Goal: Task Accomplishment & Management: Manage account settings

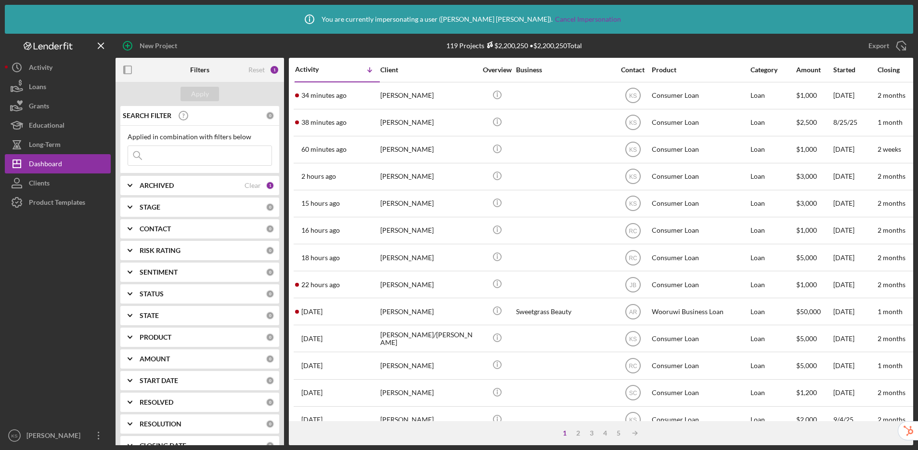
click at [167, 154] on input at bounding box center [199, 155] width 143 height 19
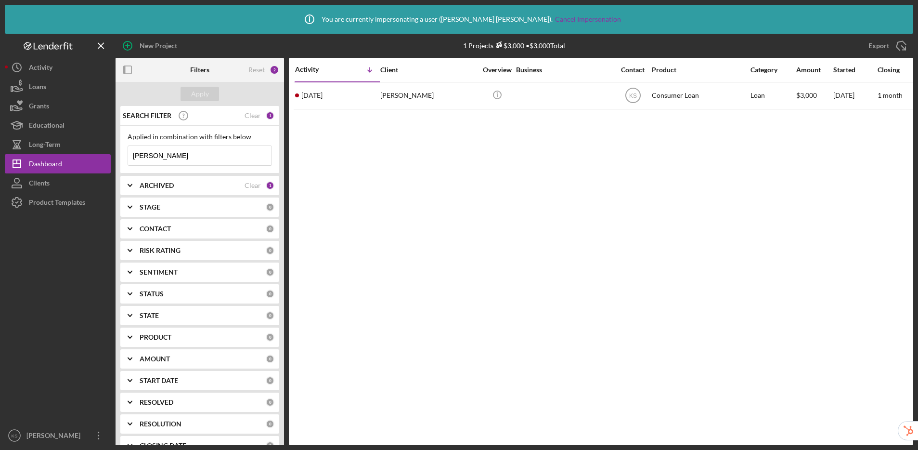
type input "[PERSON_NAME]"
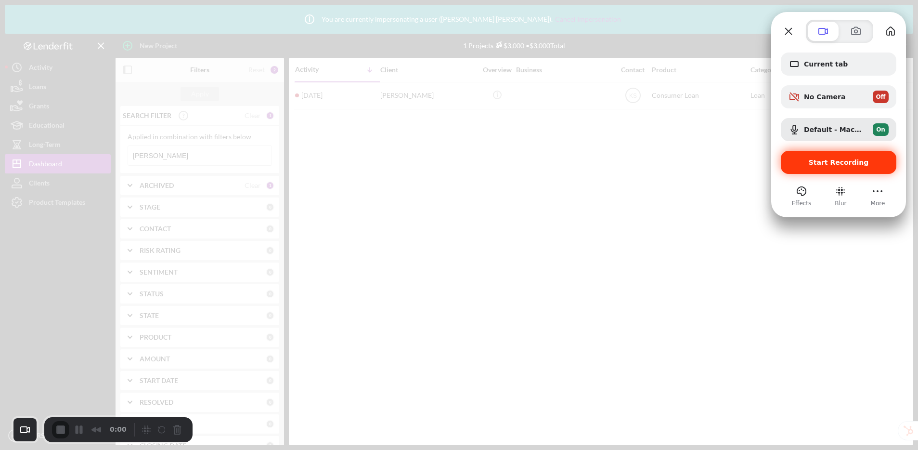
click at [841, 164] on span "Start Recording" at bounding box center [839, 162] width 60 height 8
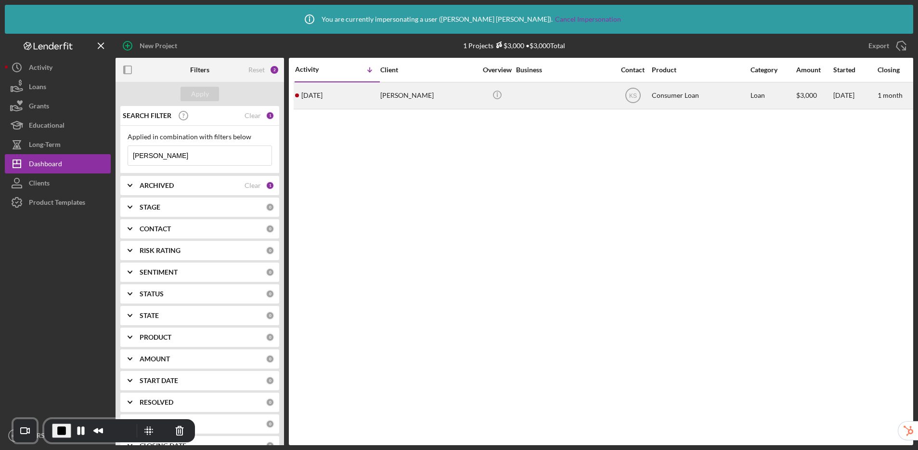
click at [395, 96] on div "[PERSON_NAME]" at bounding box center [428, 96] width 96 height 26
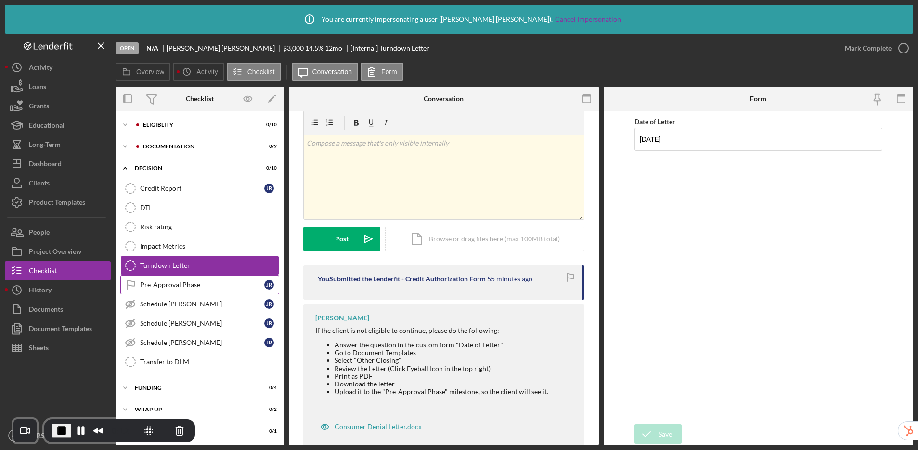
scroll to position [16, 0]
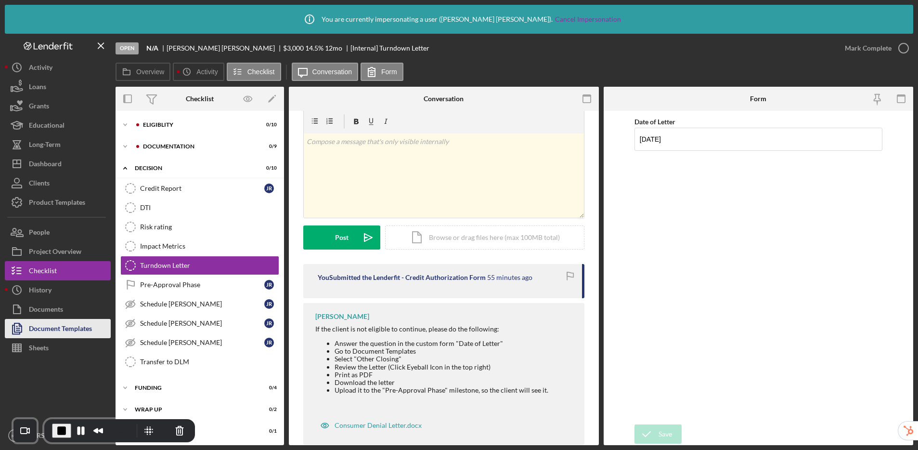
click at [53, 325] on div "Document Templates" at bounding box center [60, 330] width 63 height 22
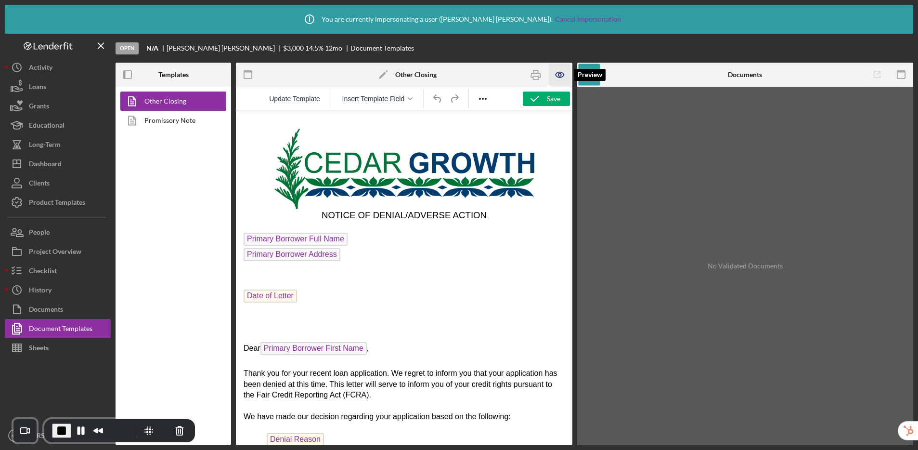
click at [564, 76] on icon "button" at bounding box center [560, 75] width 22 height 22
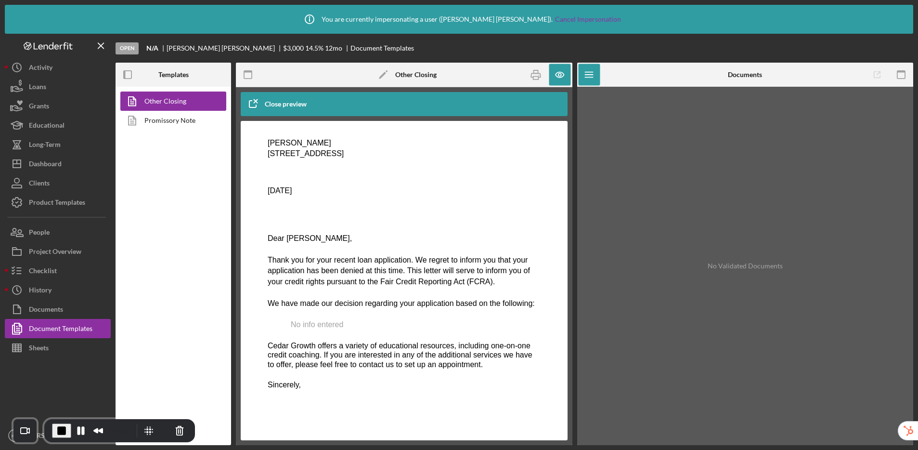
scroll to position [117, 0]
click at [558, 78] on icon "button" at bounding box center [560, 75] width 22 height 22
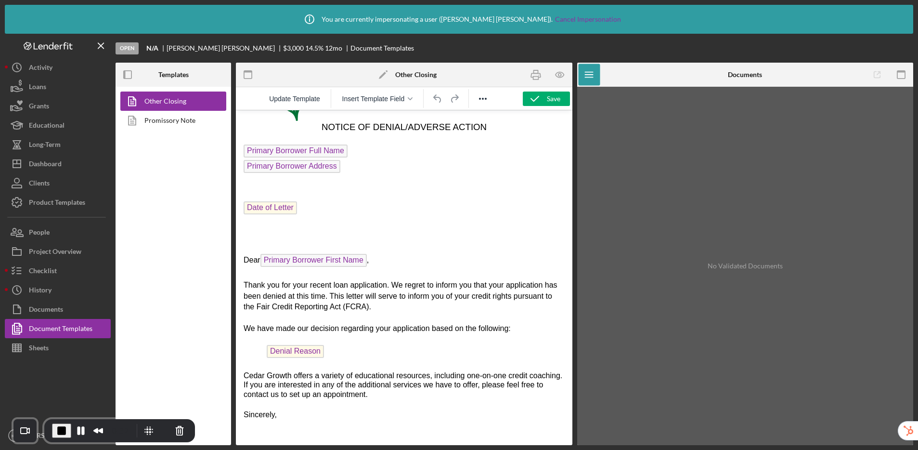
scroll to position [97, 0]
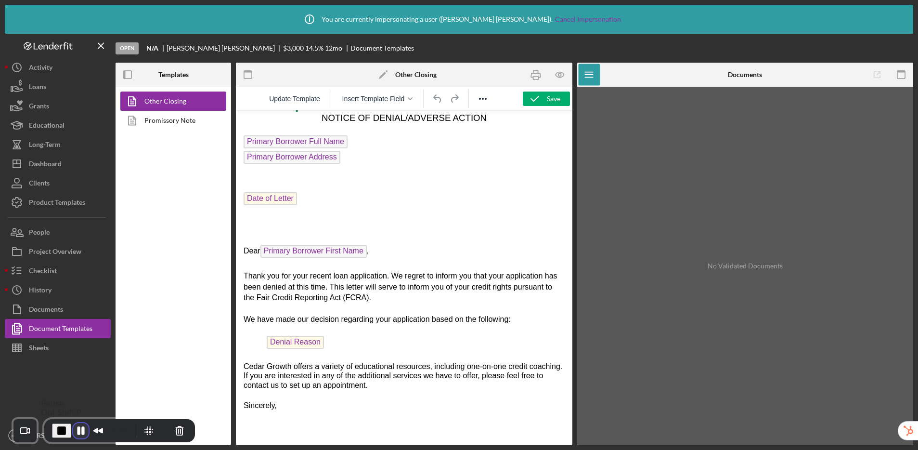
click at [76, 428] on button "Pause Recording" at bounding box center [80, 430] width 15 height 15
click at [47, 268] on div "Checklist" at bounding box center [43, 272] width 28 height 22
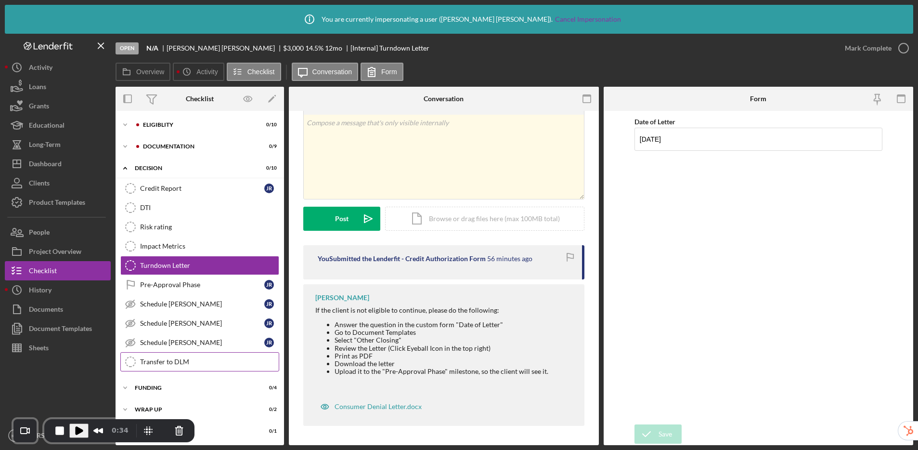
scroll to position [1, 0]
click at [54, 430] on button "End Recording" at bounding box center [59, 430] width 15 height 15
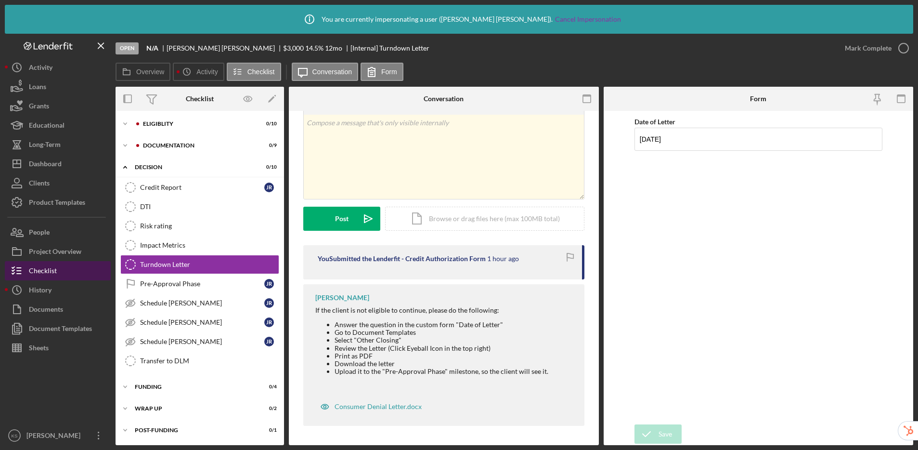
scroll to position [0, 0]
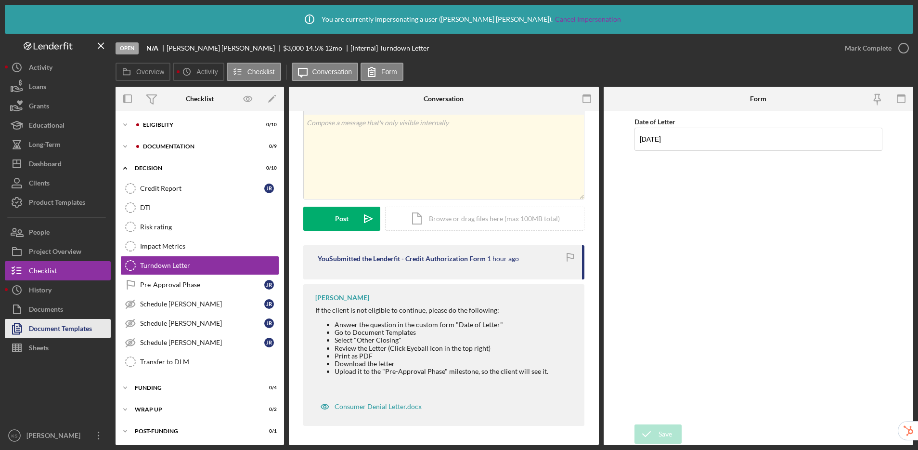
click at [64, 329] on div "Document Templates" at bounding box center [60, 330] width 63 height 22
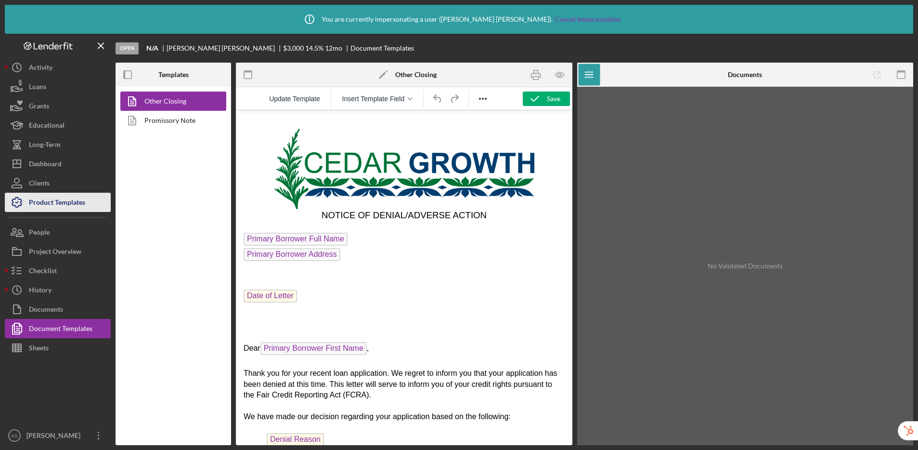
click at [72, 198] on div "Product Templates" at bounding box center [57, 204] width 56 height 22
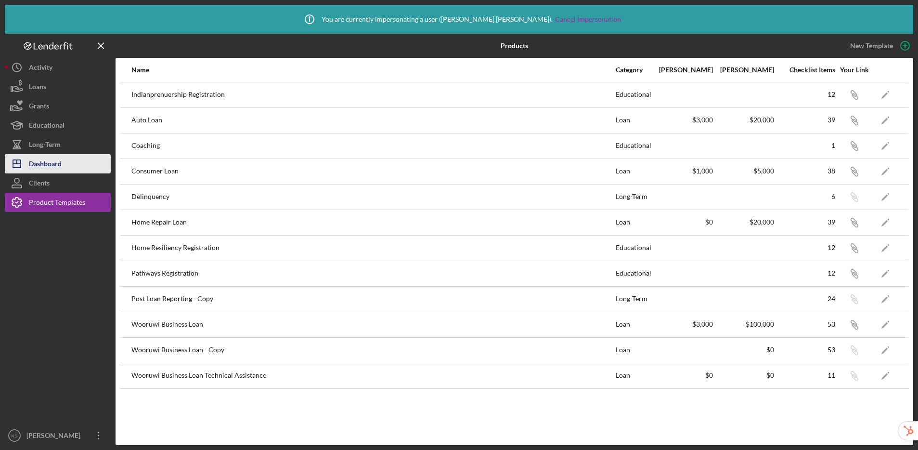
click at [56, 156] on div "Dashboard" at bounding box center [45, 165] width 33 height 22
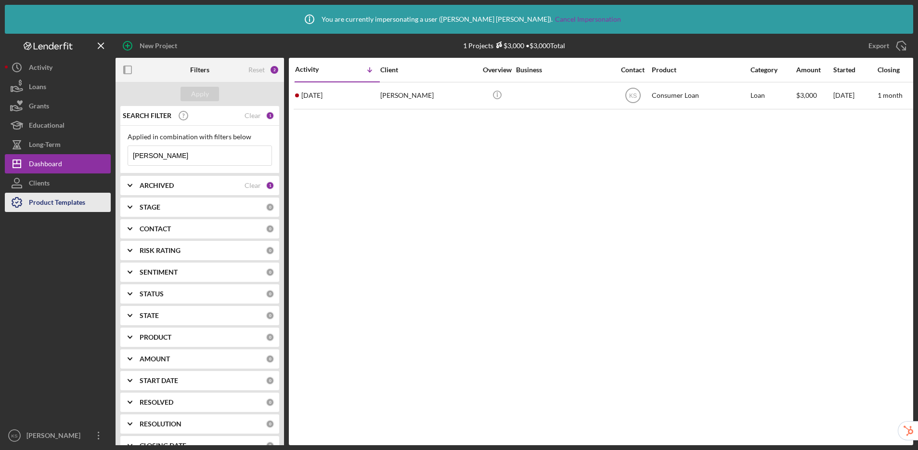
click at [72, 199] on div "Product Templates" at bounding box center [57, 204] width 56 height 22
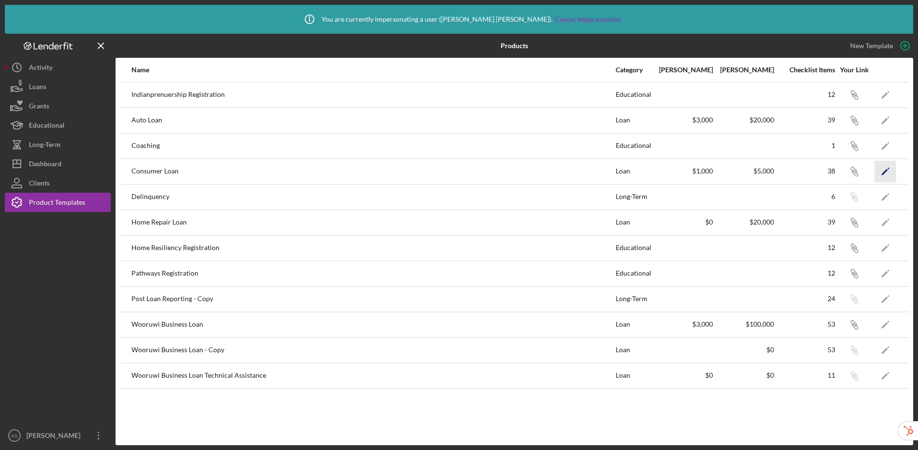
click at [885, 173] on icon "Icon/Edit" at bounding box center [886, 171] width 22 height 22
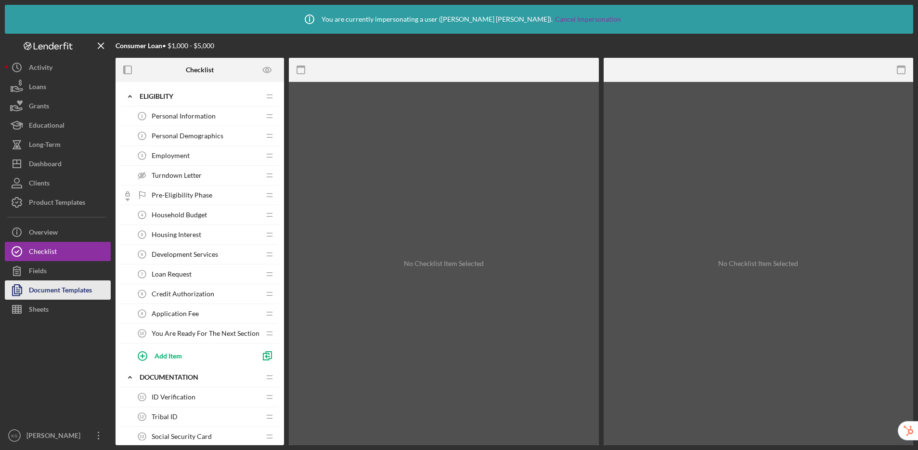
drag, startPoint x: 45, startPoint y: 288, endPoint x: 50, endPoint y: 283, distance: 6.8
click at [45, 288] on div "Document Templates" at bounding box center [60, 291] width 63 height 22
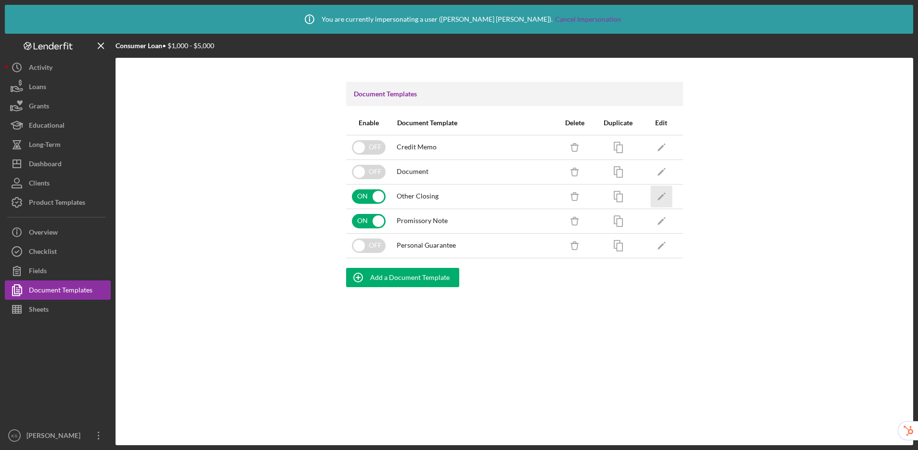
click at [666, 201] on icon "Icon/Edit" at bounding box center [662, 196] width 22 height 22
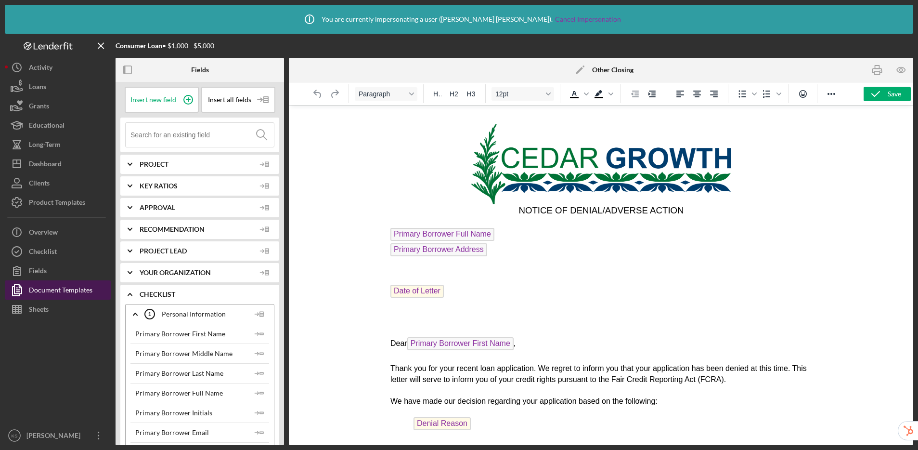
click at [56, 292] on div "Document Templates" at bounding box center [61, 291] width 64 height 22
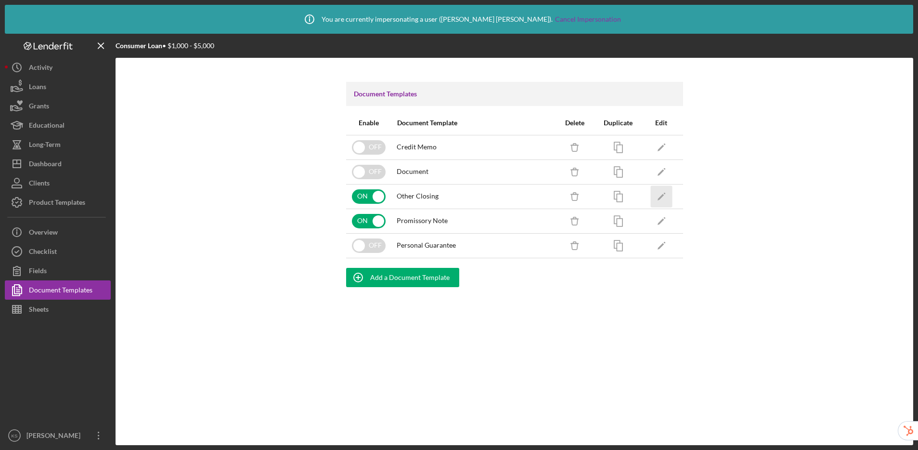
click at [665, 197] on icon "Icon/Edit" at bounding box center [662, 196] width 22 height 22
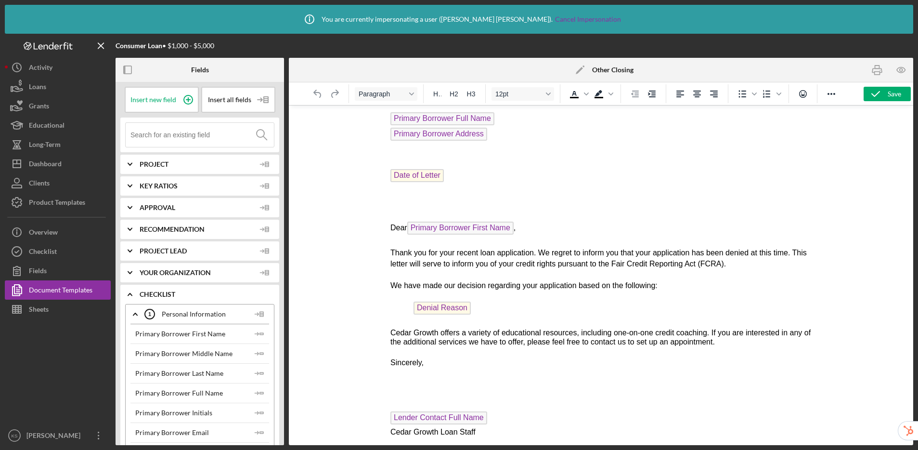
click at [460, 302] on span "Denial Reason" at bounding box center [441, 307] width 57 height 13
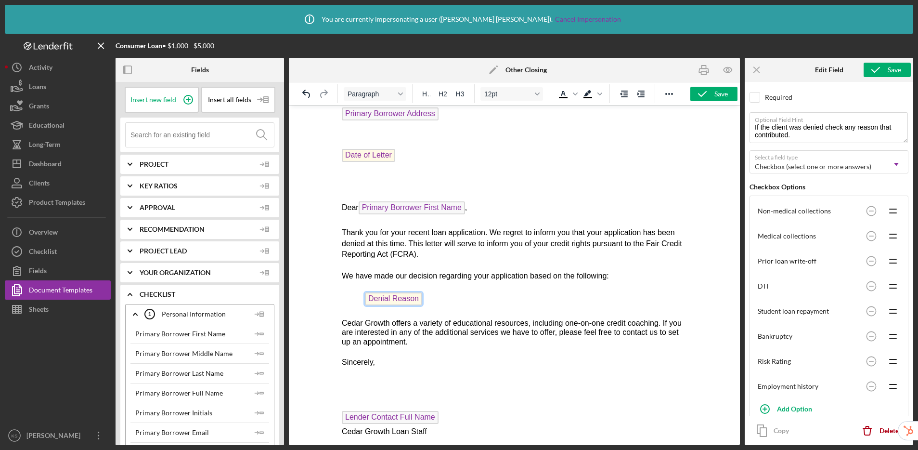
scroll to position [92, 0]
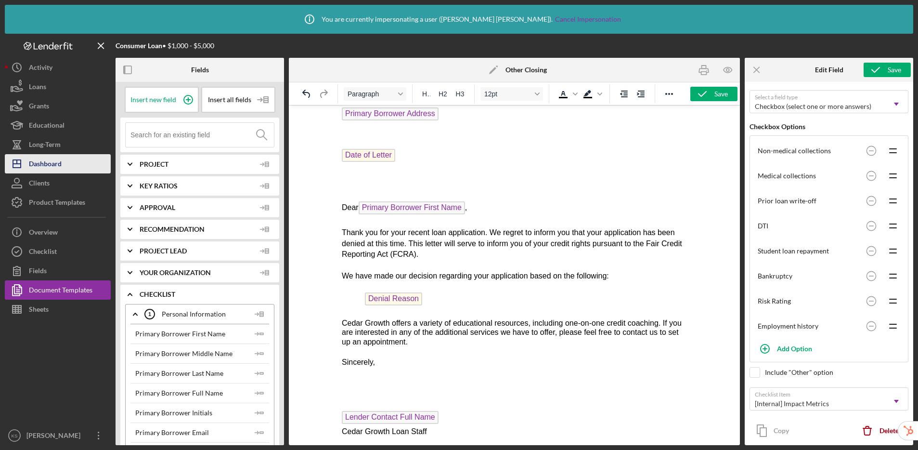
click at [65, 168] on button "Icon/Dashboard Dashboard" at bounding box center [58, 163] width 106 height 19
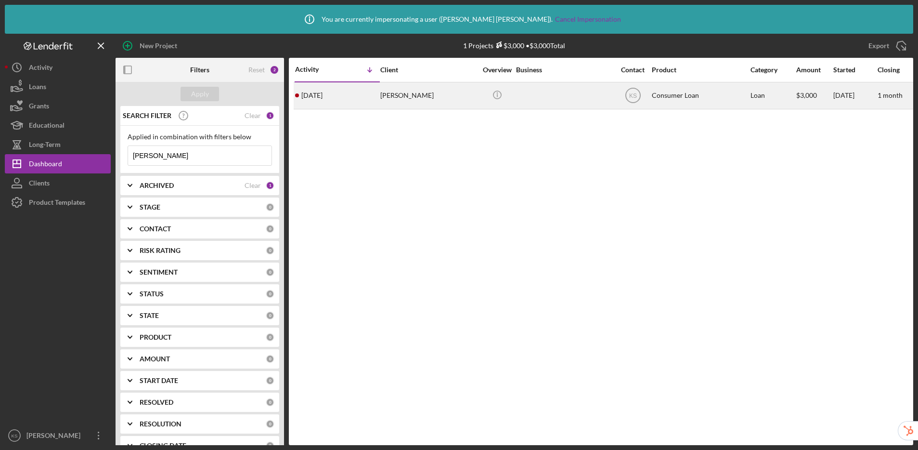
click at [661, 95] on div "Consumer Loan" at bounding box center [700, 96] width 96 height 26
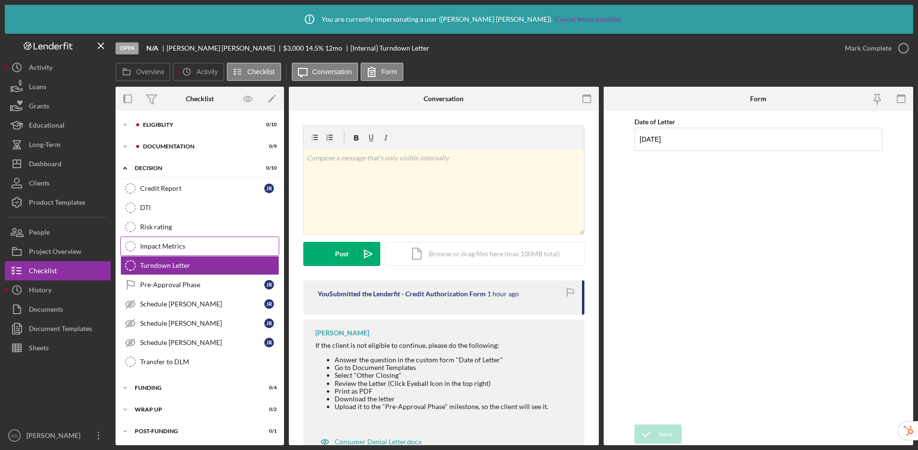
click at [175, 248] on div "Impact Metrics" at bounding box center [209, 246] width 139 height 8
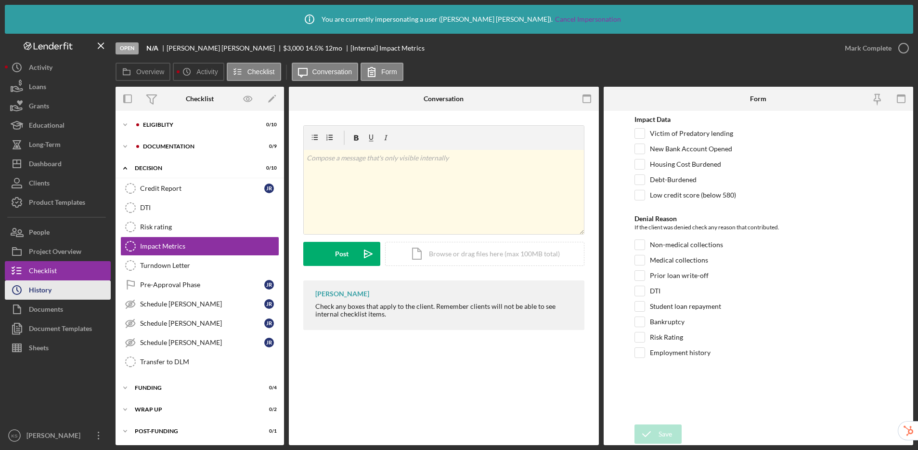
click at [68, 289] on button "Icon/History History" at bounding box center [58, 289] width 106 height 19
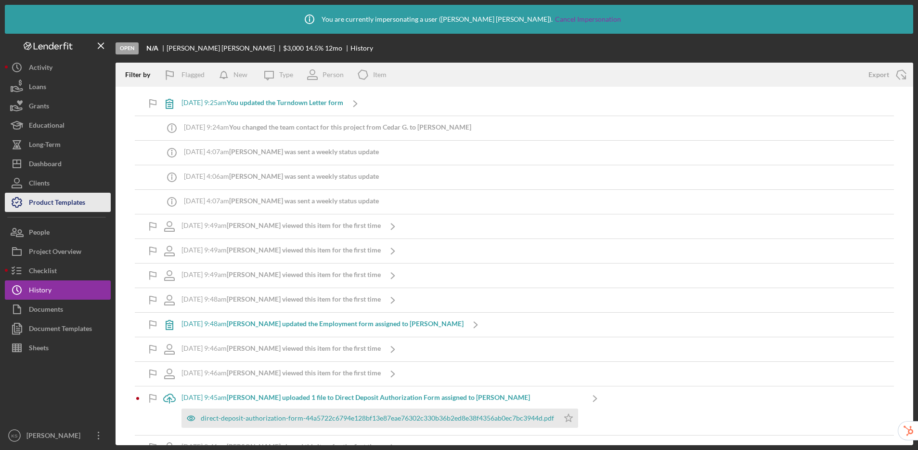
click at [64, 200] on div "Product Templates" at bounding box center [57, 204] width 56 height 22
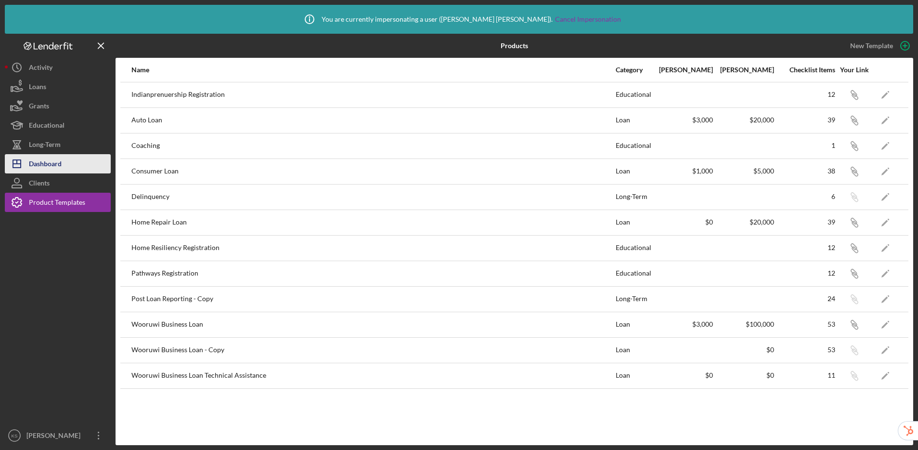
click at [65, 163] on button "Icon/Dashboard Dashboard" at bounding box center [58, 163] width 106 height 19
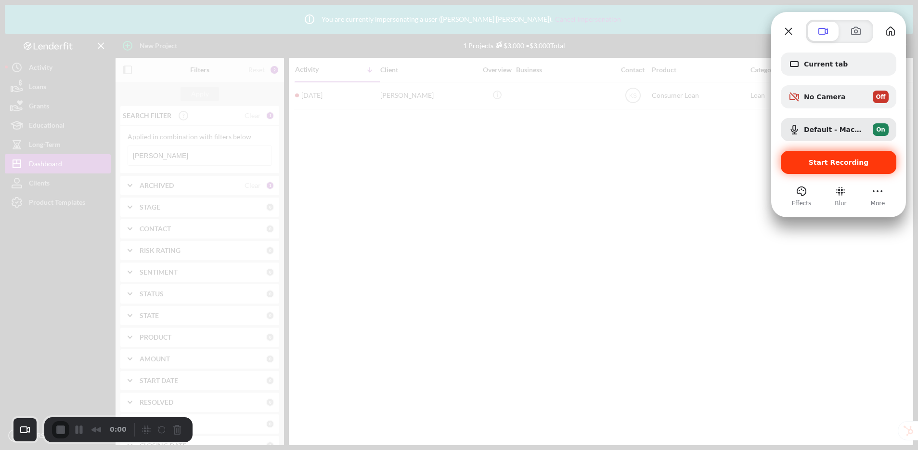
click at [825, 162] on span "Start Recording" at bounding box center [839, 162] width 60 height 8
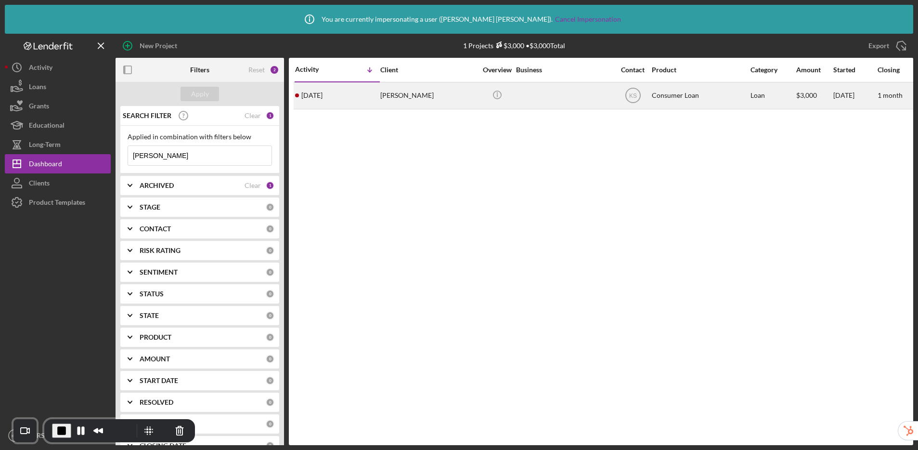
click at [431, 101] on div "[PERSON_NAME]" at bounding box center [428, 96] width 96 height 26
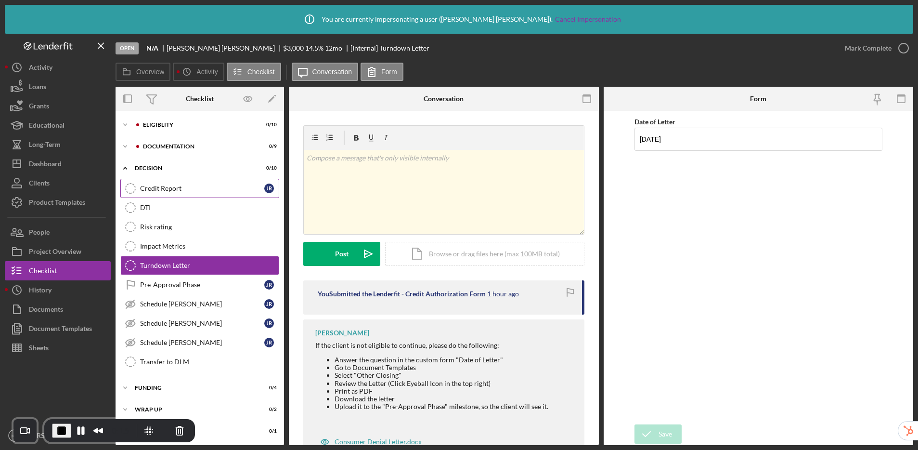
click at [164, 186] on div "Credit Report" at bounding box center [202, 188] width 124 height 8
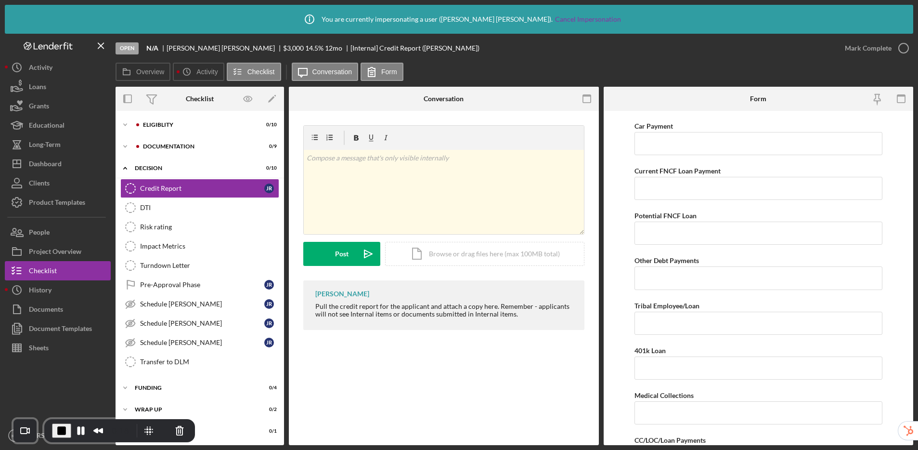
scroll to position [86, 0]
click at [178, 209] on div "DTI" at bounding box center [209, 208] width 139 height 8
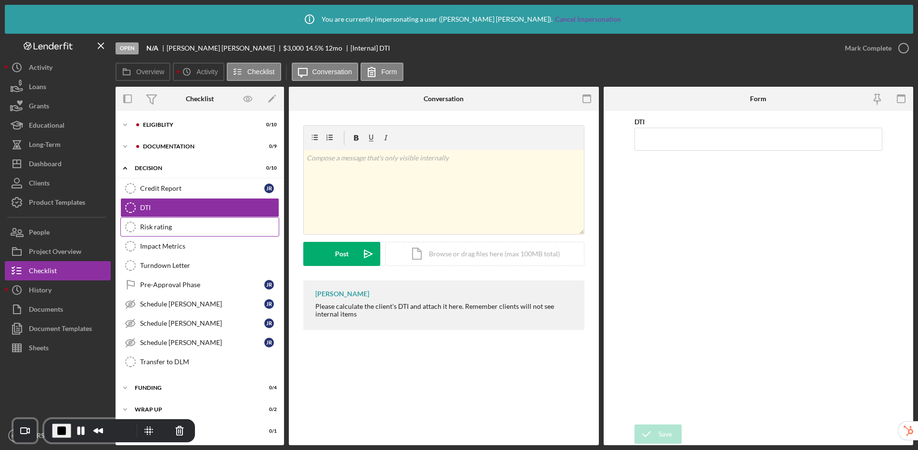
click at [185, 230] on div "Risk rating" at bounding box center [209, 227] width 139 height 8
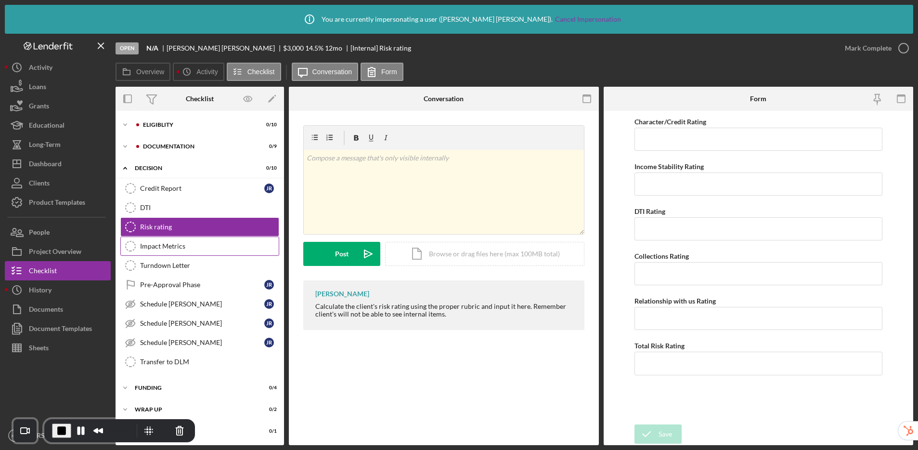
click at [200, 247] on div "Impact Metrics" at bounding box center [209, 246] width 139 height 8
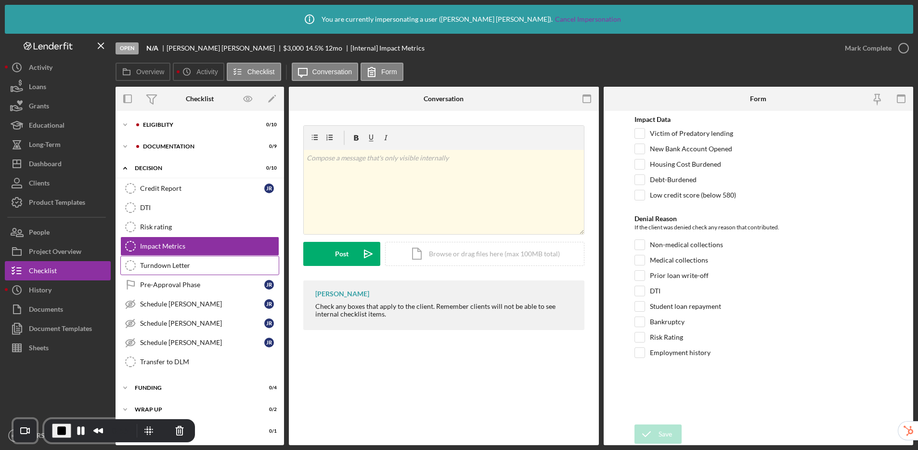
click at [221, 266] on div "Turndown Letter" at bounding box center [209, 265] width 139 height 8
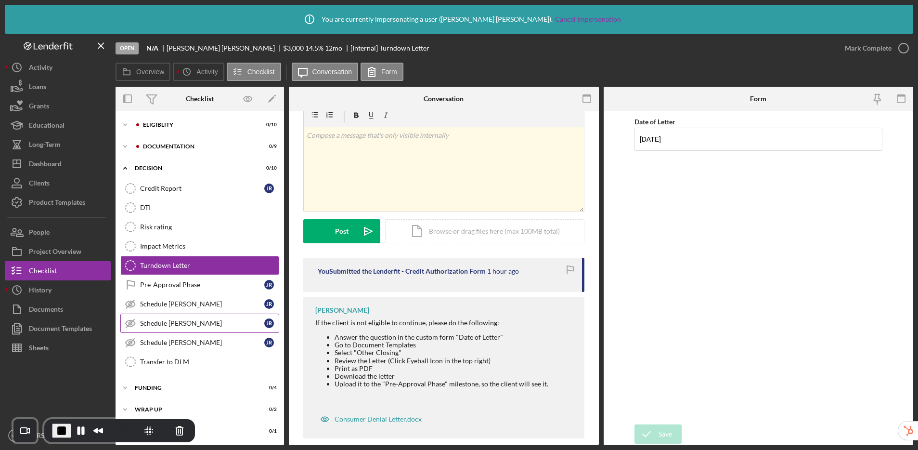
scroll to position [1, 0]
click at [186, 286] on div "Pre-Approval Phase" at bounding box center [202, 284] width 124 height 8
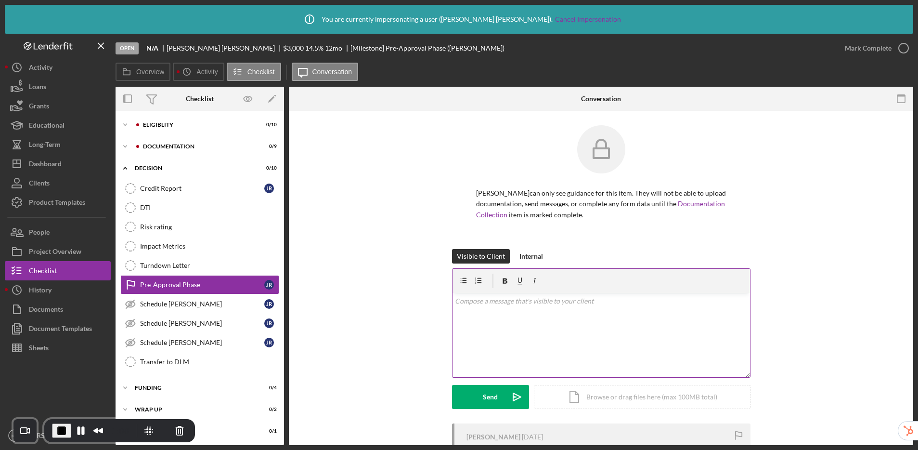
scroll to position [133, 0]
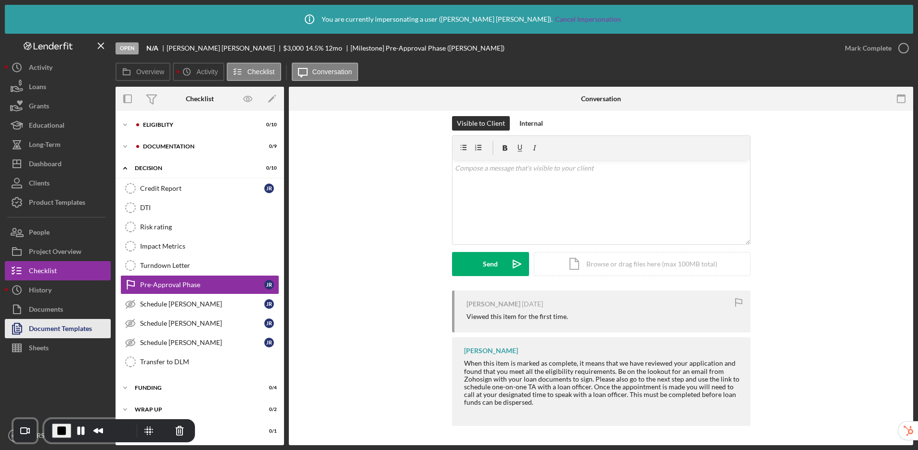
click at [53, 326] on div "Document Templates" at bounding box center [60, 330] width 63 height 22
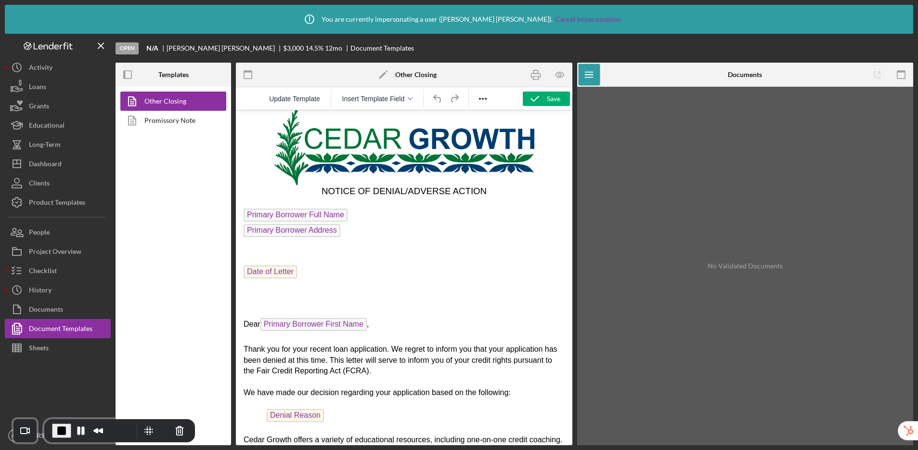
scroll to position [25, 0]
click at [561, 79] on icon "button" at bounding box center [560, 75] width 22 height 22
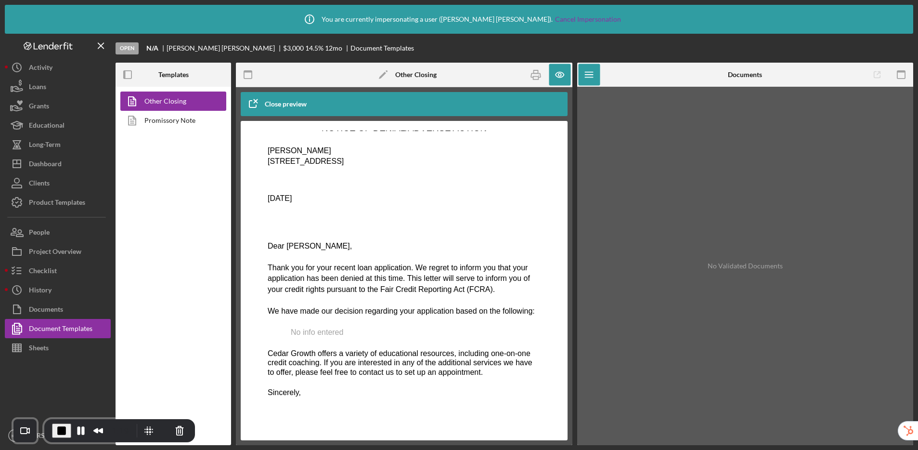
scroll to position [108, 0]
click at [560, 75] on icon "button" at bounding box center [560, 74] width 3 height 3
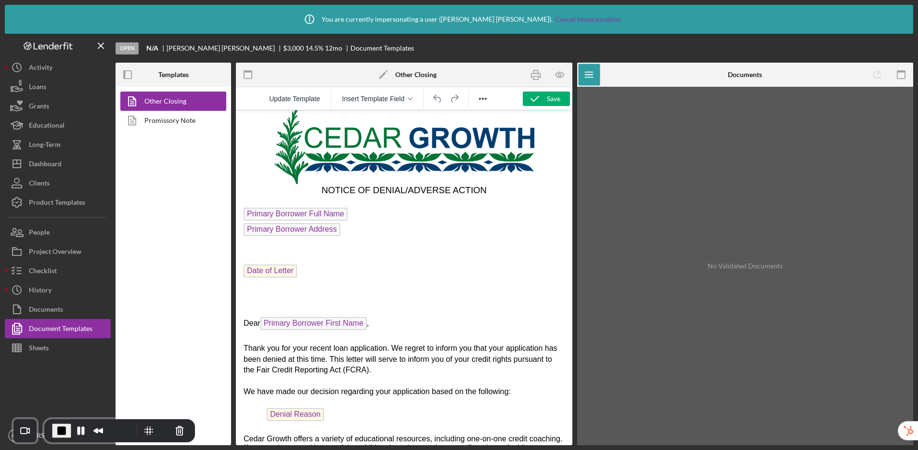
scroll to position [86, 0]
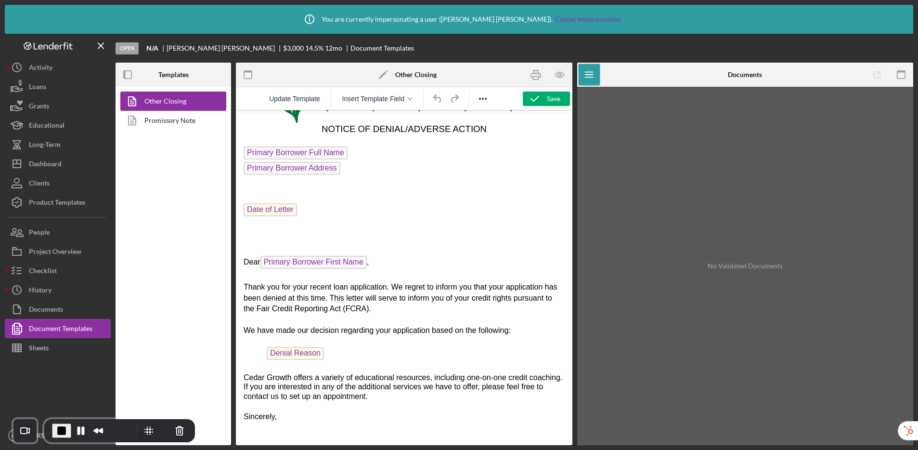
click at [336, 359] on p "Denial Reason ﻿" at bounding box center [404, 354] width 321 height 15
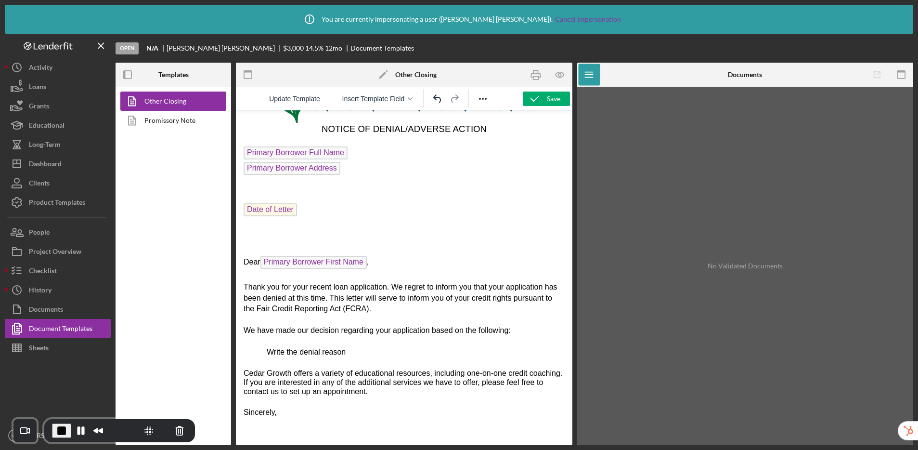
drag, startPoint x: 360, startPoint y: 356, endPoint x: 260, endPoint y: 353, distance: 99.7
click at [260, 353] on p "Write the denial reason" at bounding box center [404, 352] width 321 height 11
click at [564, 74] on icon "button" at bounding box center [560, 74] width 8 height 5
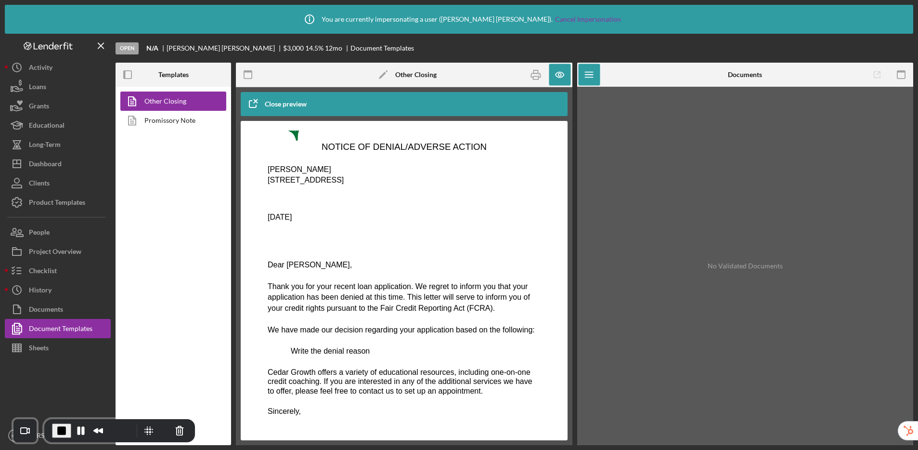
scroll to position [169, 0]
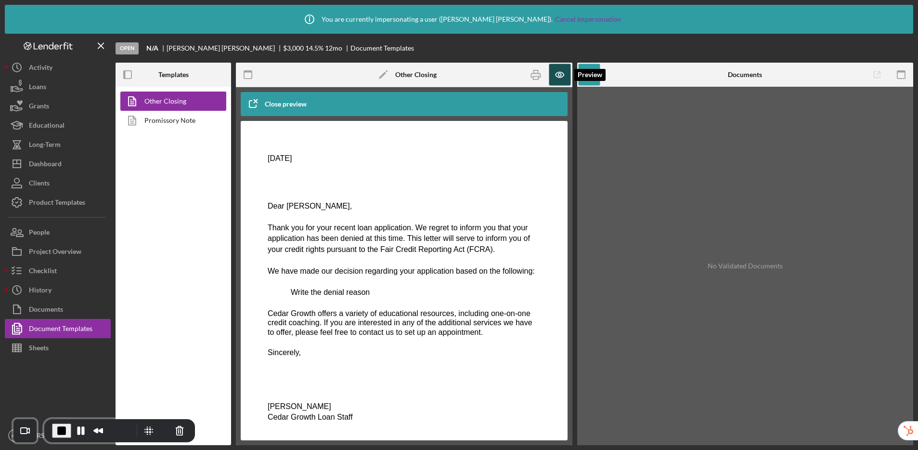
click at [559, 73] on icon "button" at bounding box center [560, 74] width 3 height 3
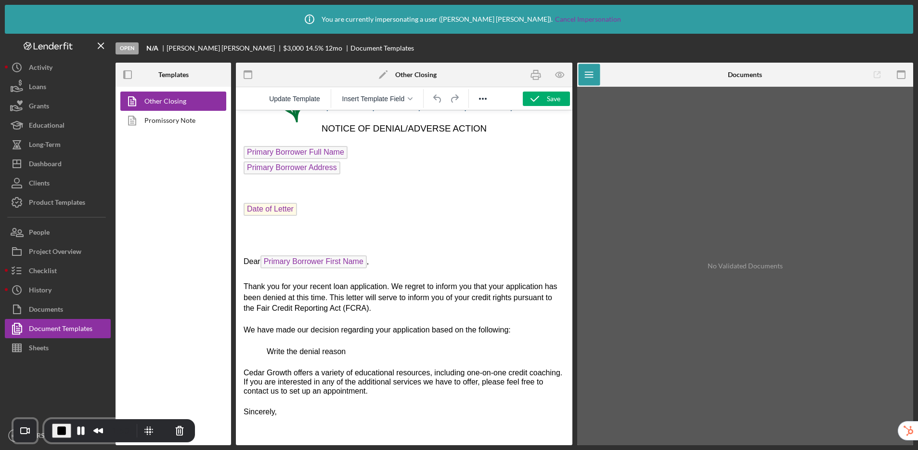
scroll to position [89, 0]
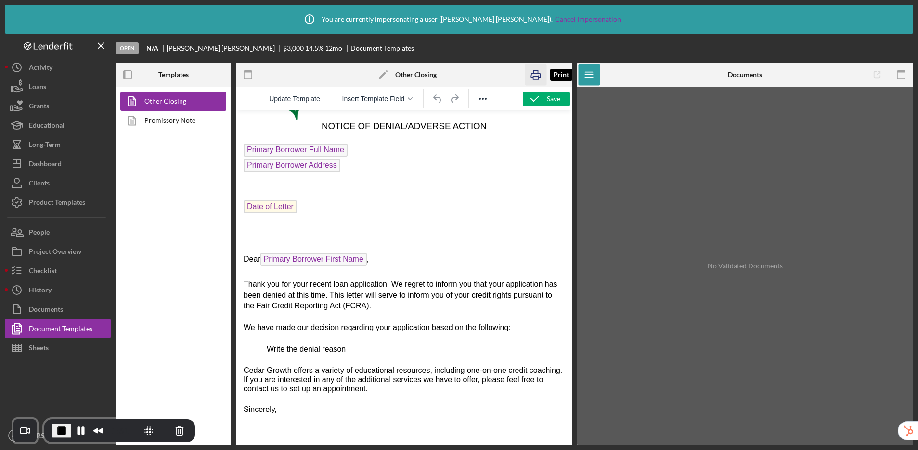
click at [541, 75] on icon "button" at bounding box center [536, 75] width 22 height 22
drag, startPoint x: 363, startPoint y: 353, endPoint x: 277, endPoint y: 352, distance: 85.7
click at [277, 352] on p "Write the denial reason" at bounding box center [404, 349] width 321 height 11
click at [73, 276] on button "Checklist" at bounding box center [58, 270] width 106 height 19
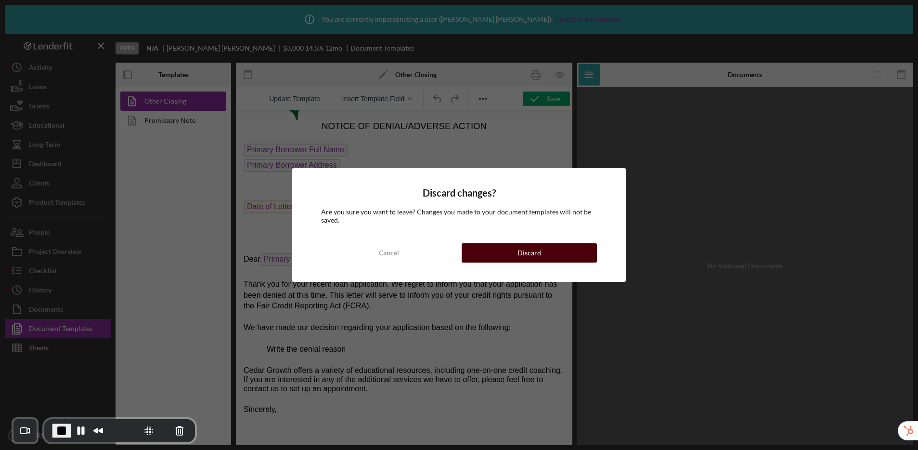
click at [493, 257] on button "Discard" at bounding box center [529, 252] width 135 height 19
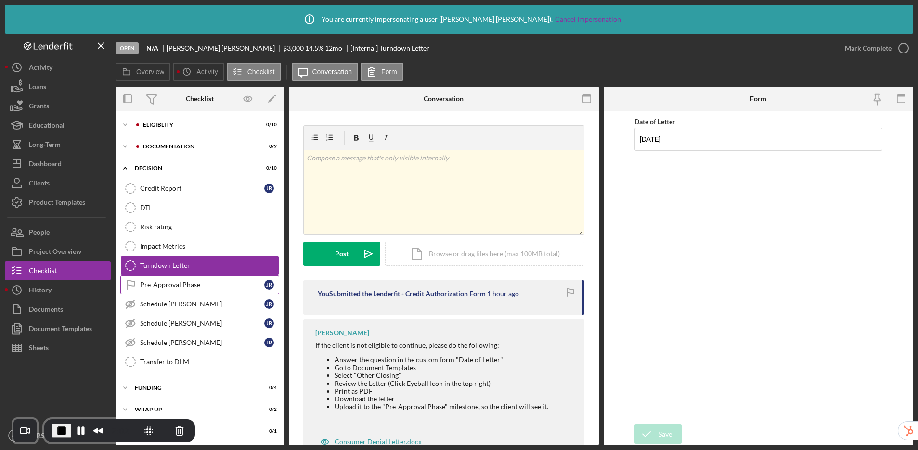
click at [188, 283] on div "Pre-Approval Phase" at bounding box center [202, 285] width 124 height 8
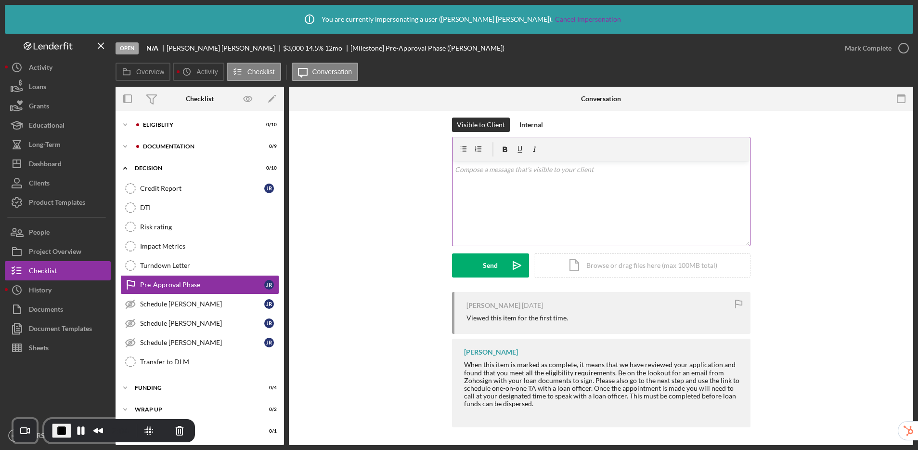
scroll to position [133, 0]
click at [489, 181] on div "v Color teal Color pink Remove color Add row above Add row below Add column bef…" at bounding box center [602, 202] width 298 height 84
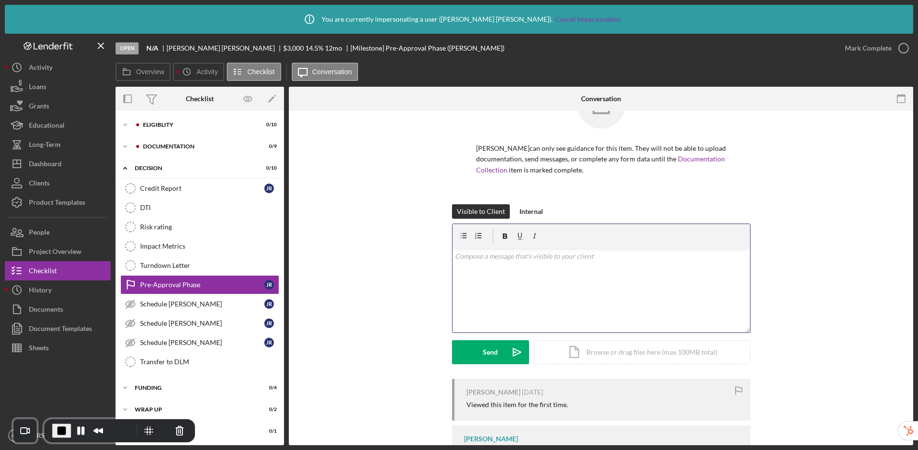
scroll to position [96, 0]
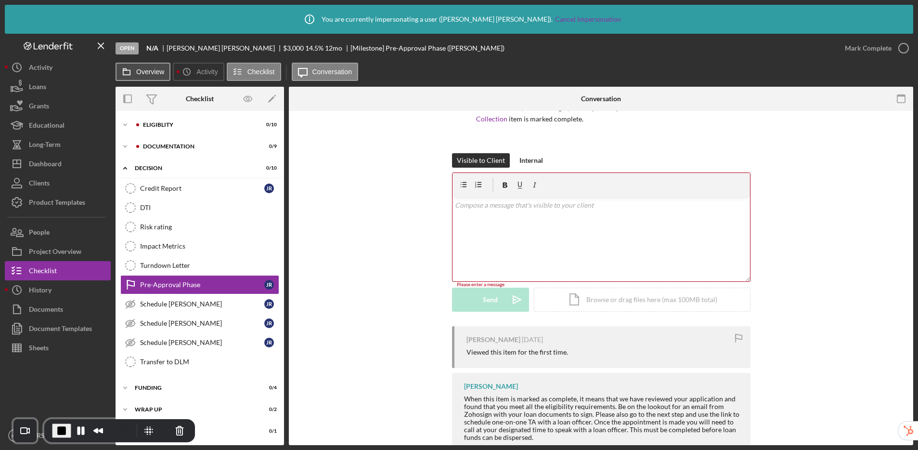
click at [142, 78] on button "Overview" at bounding box center [143, 72] width 55 height 18
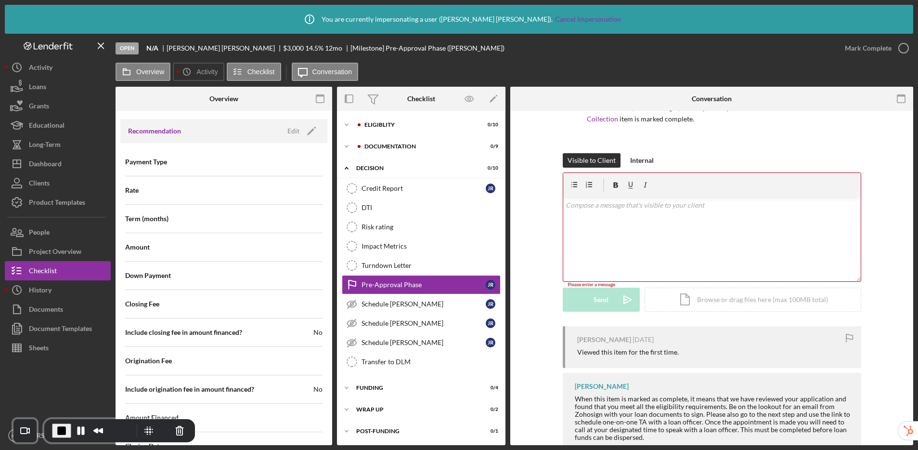
scroll to position [1130, 0]
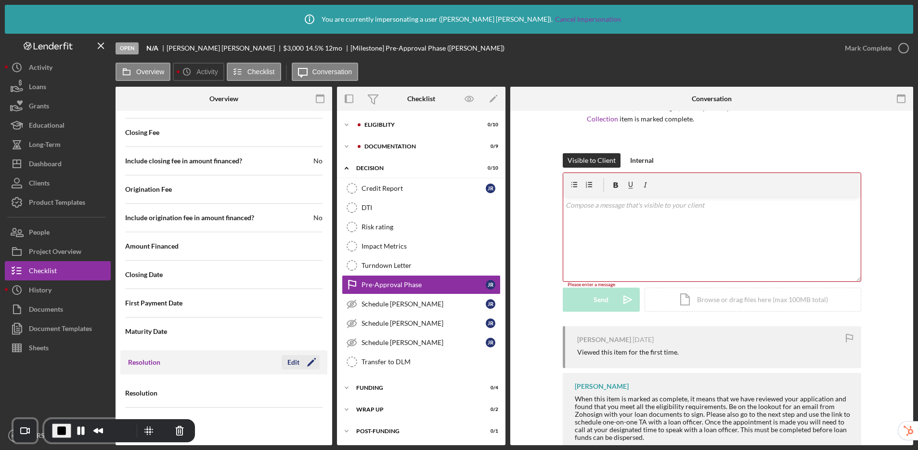
click at [292, 364] on div "Edit" at bounding box center [293, 362] width 12 height 14
click at [272, 395] on div "Select..." at bounding box center [261, 393] width 75 height 22
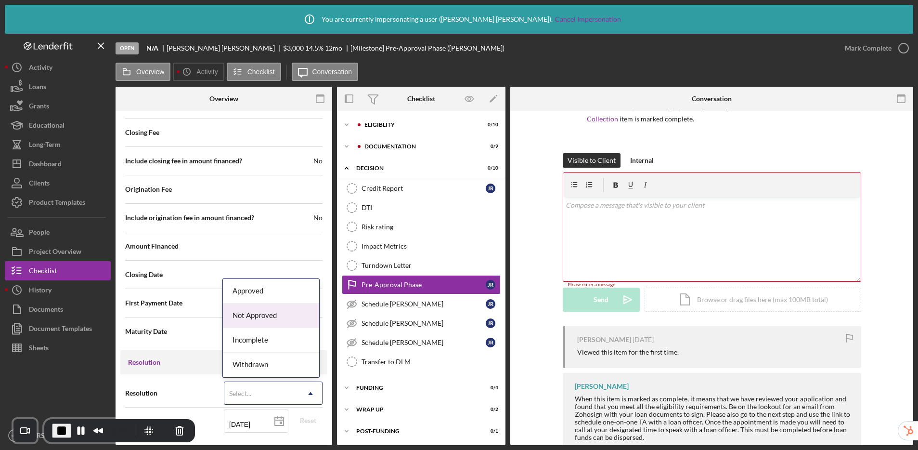
click at [255, 313] on div "Not Approved" at bounding box center [271, 315] width 96 height 25
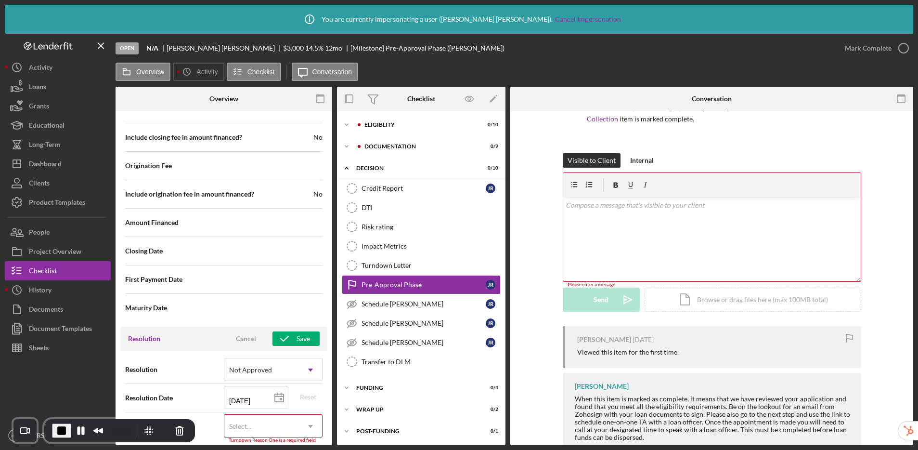
scroll to position [1192, 0]
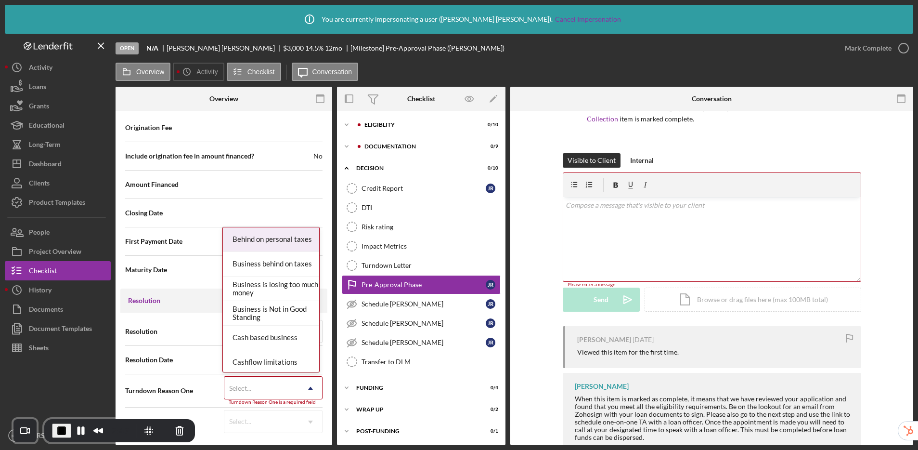
click at [269, 386] on div "Select..." at bounding box center [261, 388] width 75 height 22
type input "n"
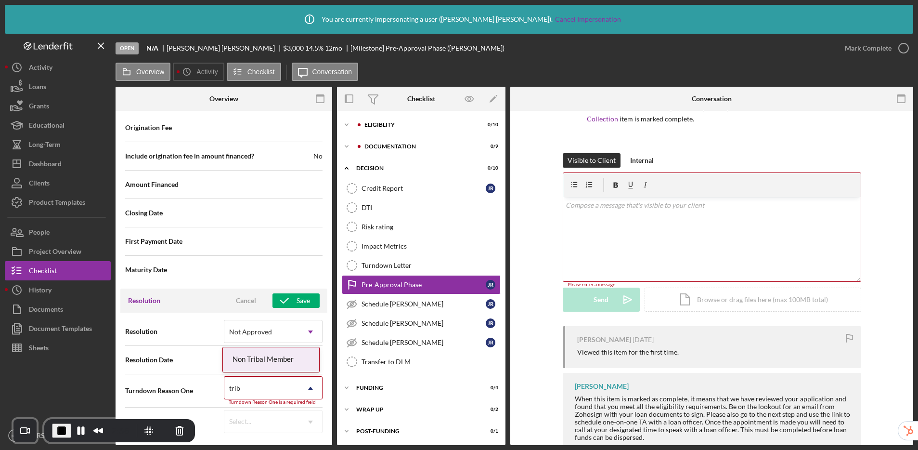
type input "triba"
click at [263, 362] on div "Non Tribal Member" at bounding box center [271, 359] width 96 height 25
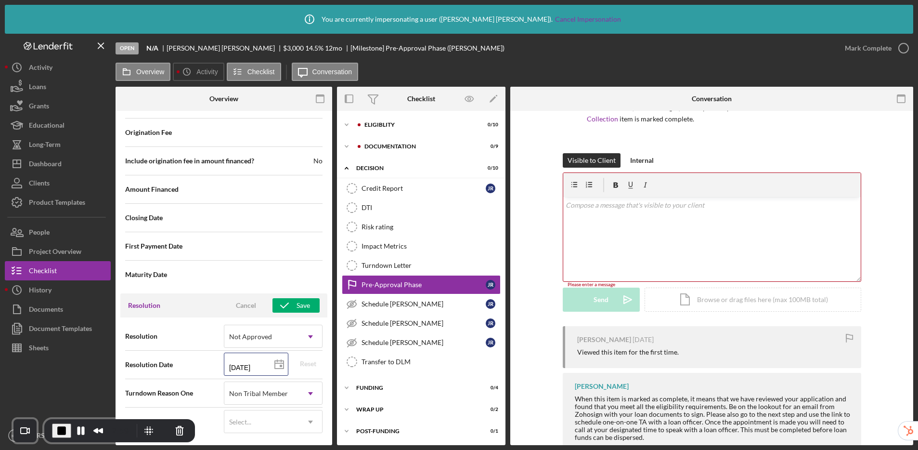
click at [263, 362] on input "[DATE]" at bounding box center [256, 363] width 65 height 23
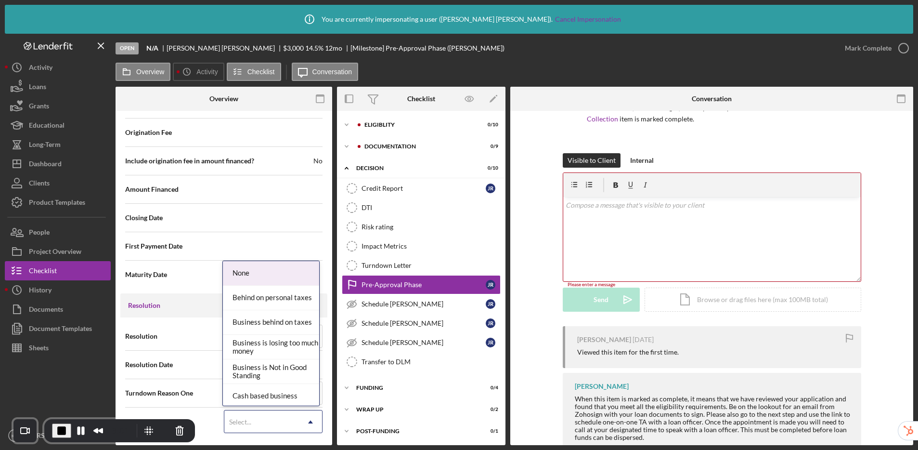
click at [255, 421] on div "Select..." at bounding box center [261, 422] width 75 height 22
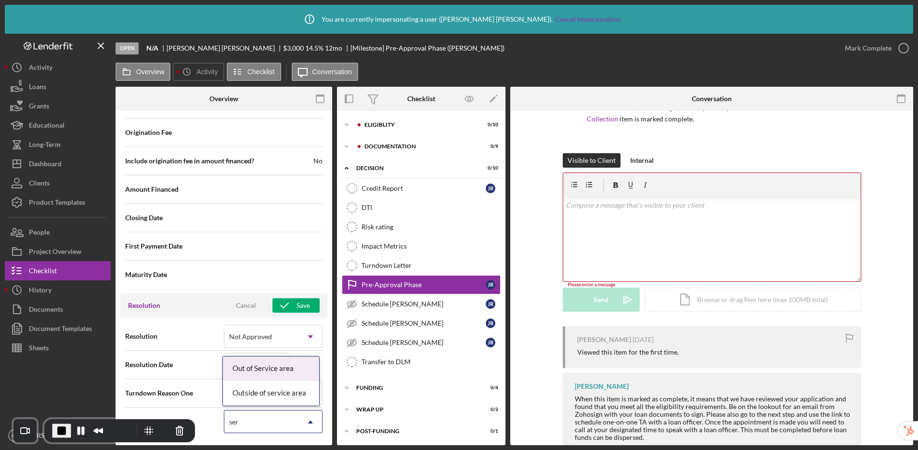
type input "serv"
click at [280, 395] on div "Outside of service area" at bounding box center [271, 393] width 96 height 25
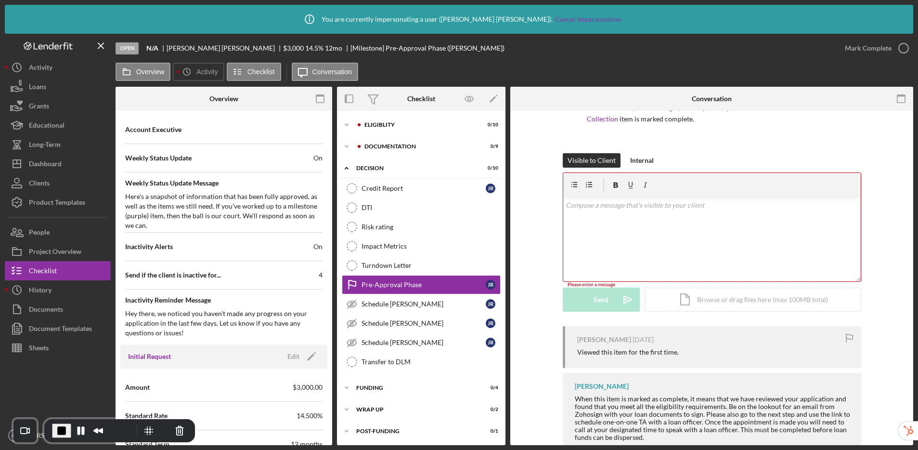
scroll to position [0, 0]
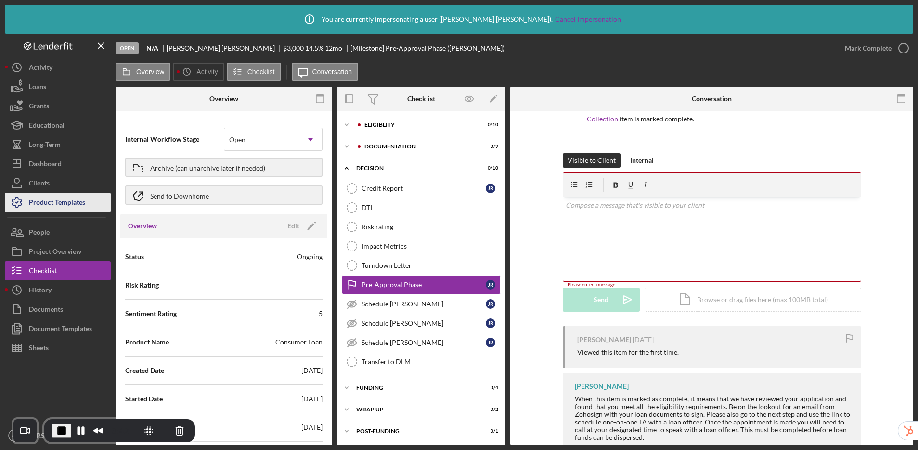
click at [63, 200] on div "Product Templates" at bounding box center [57, 204] width 56 height 22
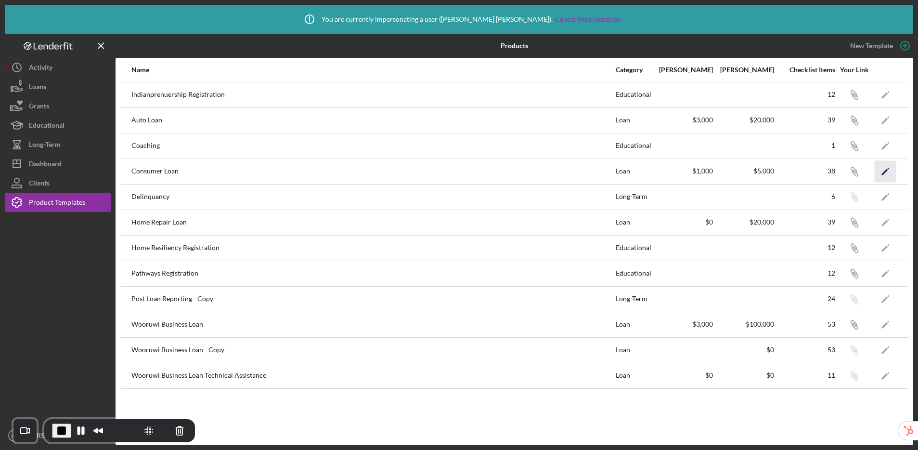
click at [887, 171] on icon "Icon/Edit" at bounding box center [886, 171] width 22 height 22
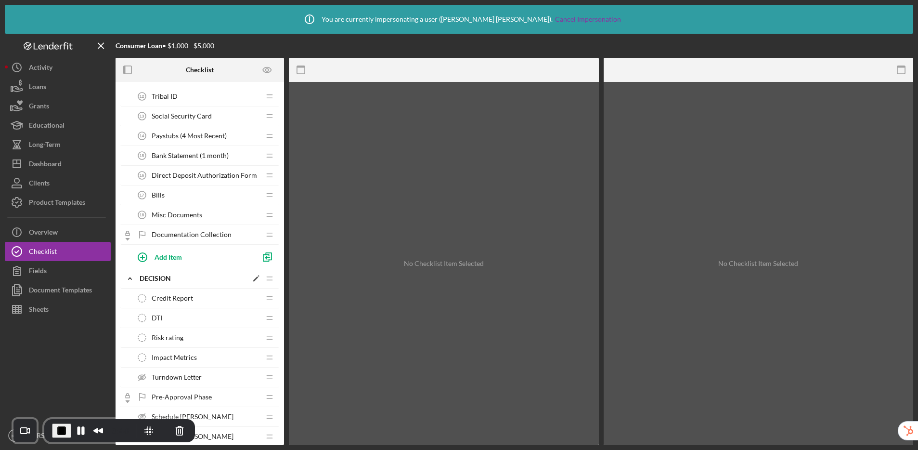
scroll to position [381, 0]
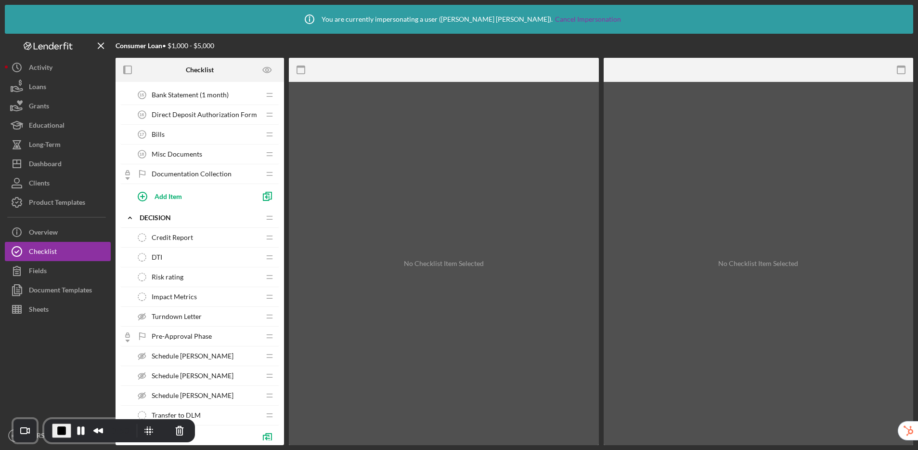
click at [170, 297] on span "Impact Metrics" at bounding box center [174, 297] width 45 height 8
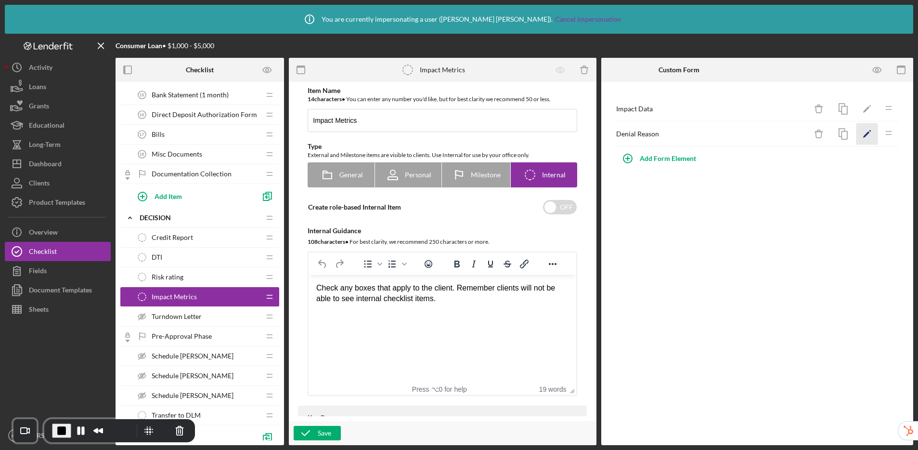
click at [866, 136] on polygon "button" at bounding box center [866, 134] width 7 height 7
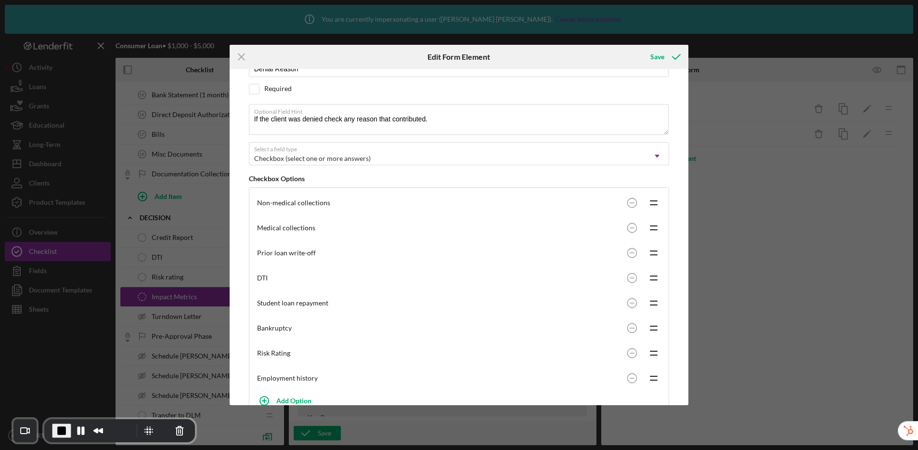
scroll to position [119, 0]
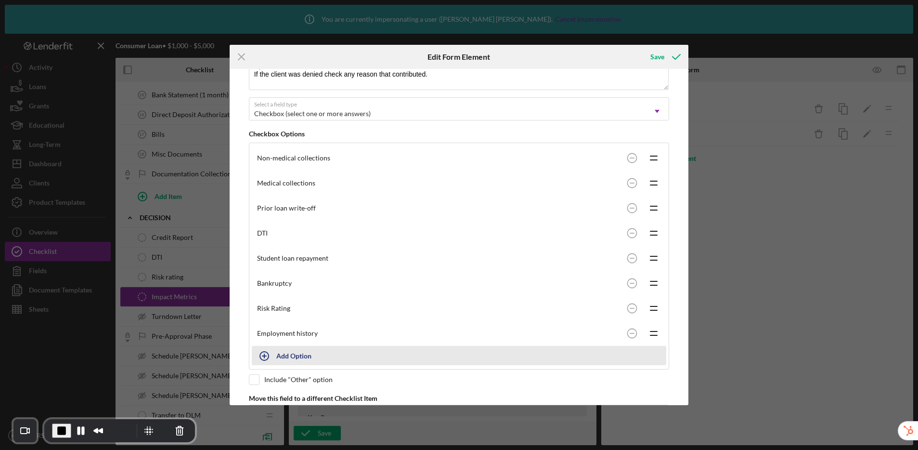
click at [294, 354] on div "Add Option" at bounding box center [293, 355] width 35 height 18
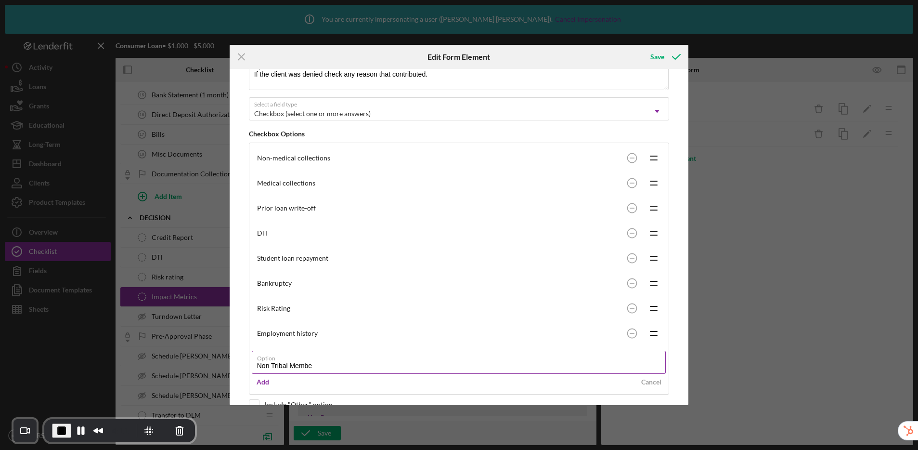
type input "Non Tribal Member"
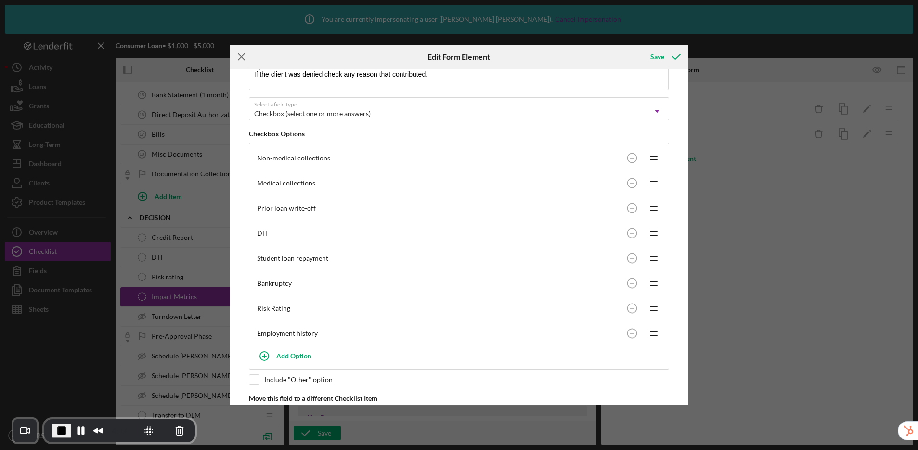
click at [239, 57] on icon "Icon/Menu Close" at bounding box center [242, 57] width 24 height 24
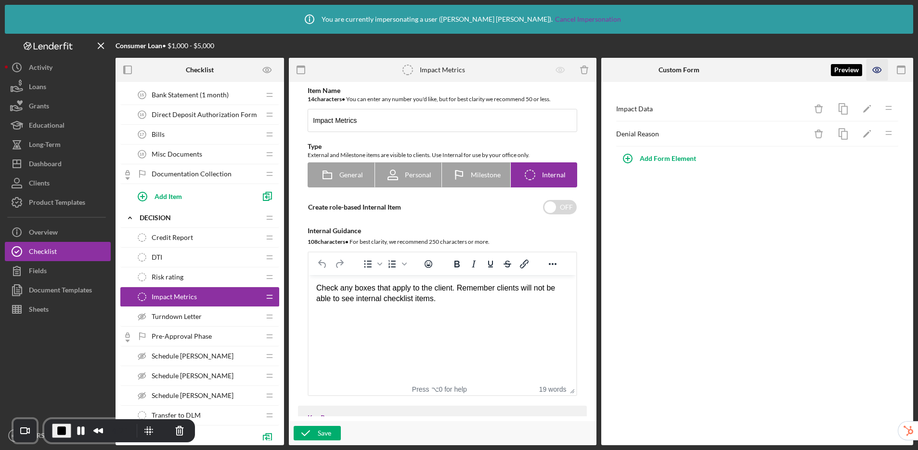
click at [881, 71] on icon "button" at bounding box center [878, 70] width 22 height 22
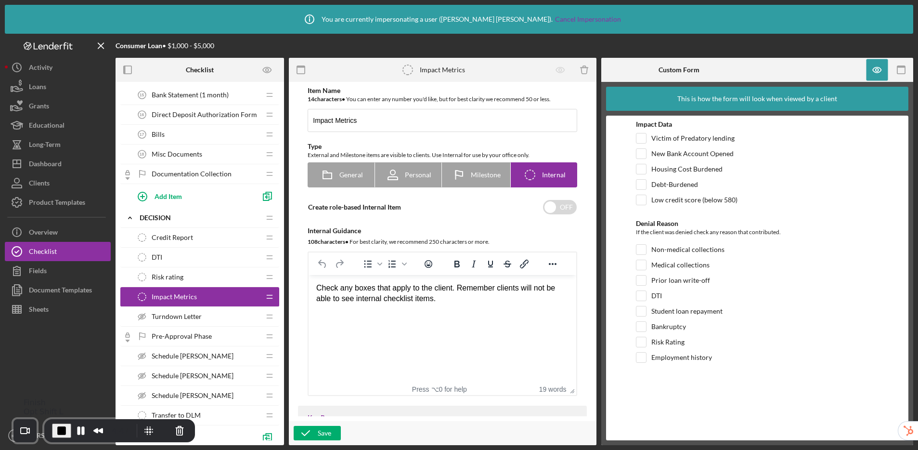
click at [62, 433] on span "End Recording" at bounding box center [62, 431] width 12 height 12
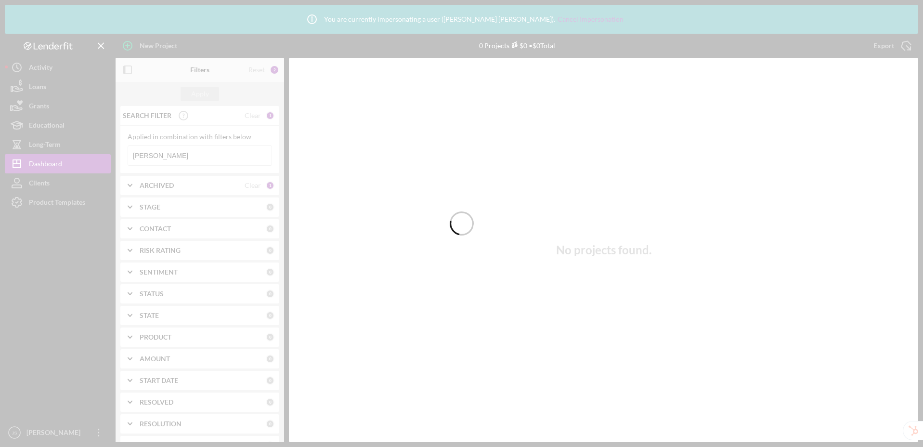
click at [30, 432] on div at bounding box center [461, 223] width 923 height 447
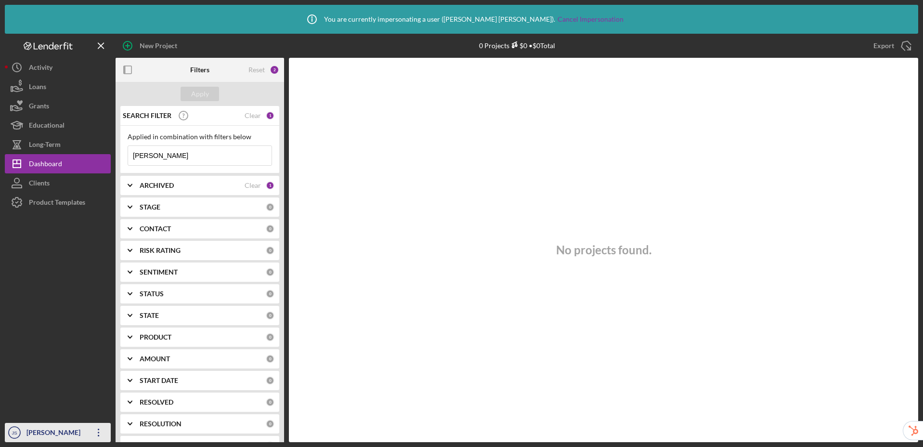
click at [47, 434] on div "[PERSON_NAME]" at bounding box center [55, 434] width 63 height 22
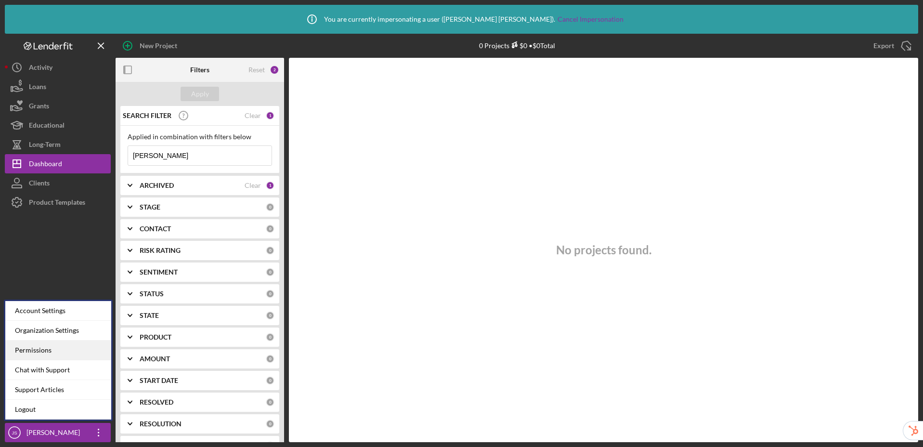
click at [43, 350] on div "Permissions" at bounding box center [58, 350] width 106 height 20
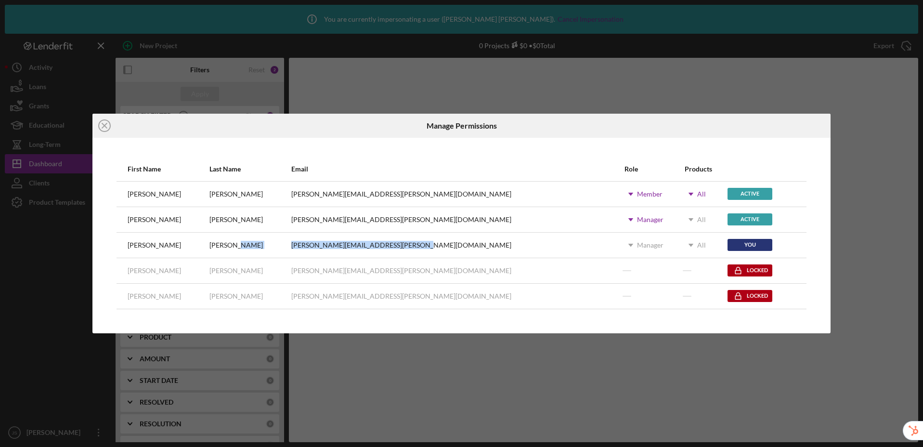
drag, startPoint x: 273, startPoint y: 247, endPoint x: 418, endPoint y: 248, distance: 144.9
click at [418, 248] on tr "John Sinclair john.sinclair@newamericanlending.org Icon/Dropdown Arrow Manager …" at bounding box center [462, 245] width 690 height 26
click at [423, 242] on div "[PERSON_NAME][EMAIL_ADDRESS][PERSON_NAME][DOMAIN_NAME]" at bounding box center [457, 245] width 332 height 24
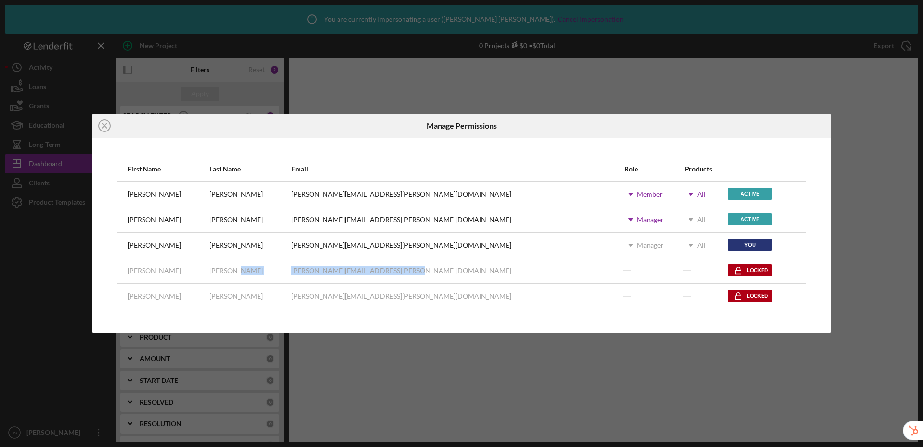
drag, startPoint x: 272, startPoint y: 270, endPoint x: 379, endPoint y: 277, distance: 107.7
click at [379, 277] on tr "Christie Debacker christie.debacker@globalrefuge.org Locked" at bounding box center [462, 271] width 690 height 26
click at [261, 273] on div "[PERSON_NAME]" at bounding box center [249, 271] width 81 height 24
drag, startPoint x: 261, startPoint y: 273, endPoint x: 411, endPoint y: 273, distance: 150.2
click at [411, 273] on tr "Christie Debacker christie.debacker@globalrefuge.org Locked" at bounding box center [462, 271] width 690 height 26
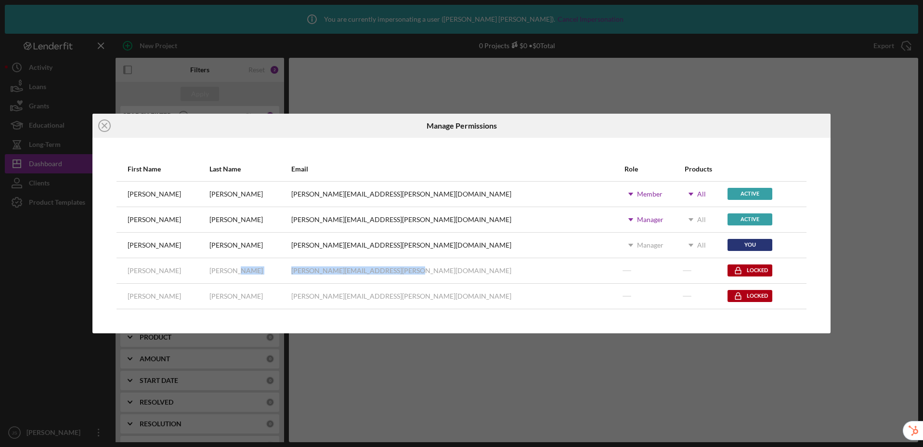
click at [418, 270] on div "christie.debacker@globalrefuge.org" at bounding box center [457, 271] width 332 height 24
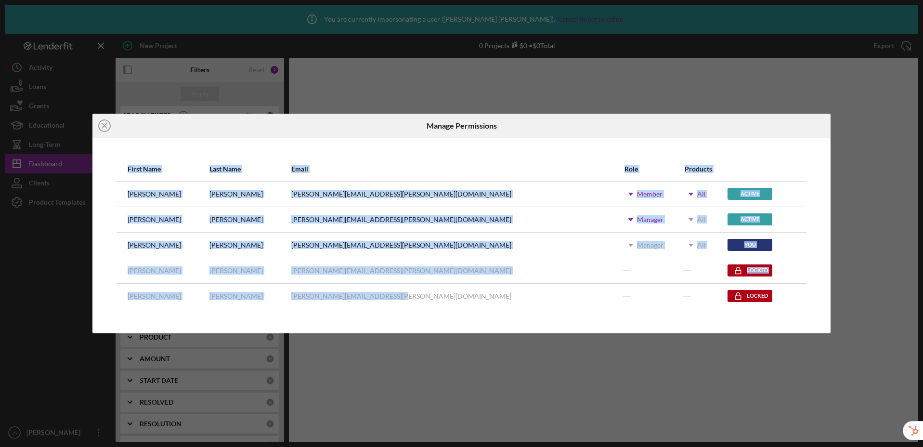
drag, startPoint x: 368, startPoint y: 298, endPoint x: 114, endPoint y: 189, distance: 276.7
click at [114, 189] on div "First Name Last Name Email Role Products Colleen Dugan Colleen.Dugan@newamerica…" at bounding box center [462, 235] width 700 height 157
click at [346, 152] on div "First Name Last Name Email Role Products Colleen Dugan Colleen.Dugan@newamerica…" at bounding box center [461, 235] width 739 height 195
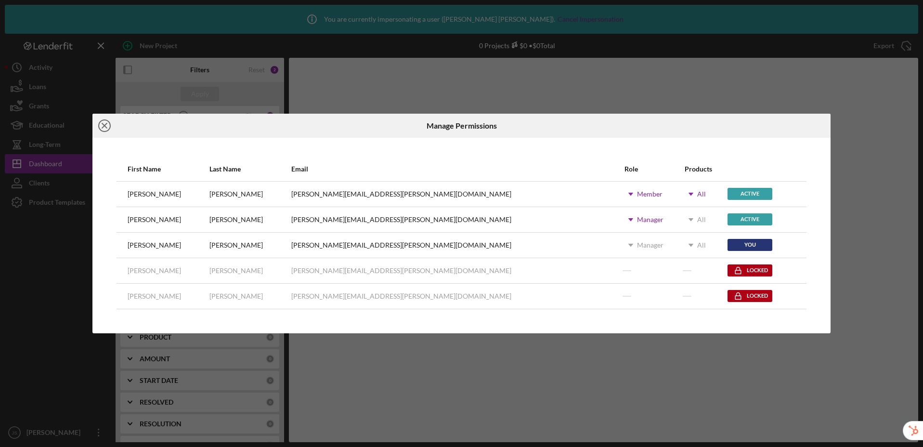
click at [104, 125] on icon "Icon/Close" at bounding box center [104, 126] width 24 height 24
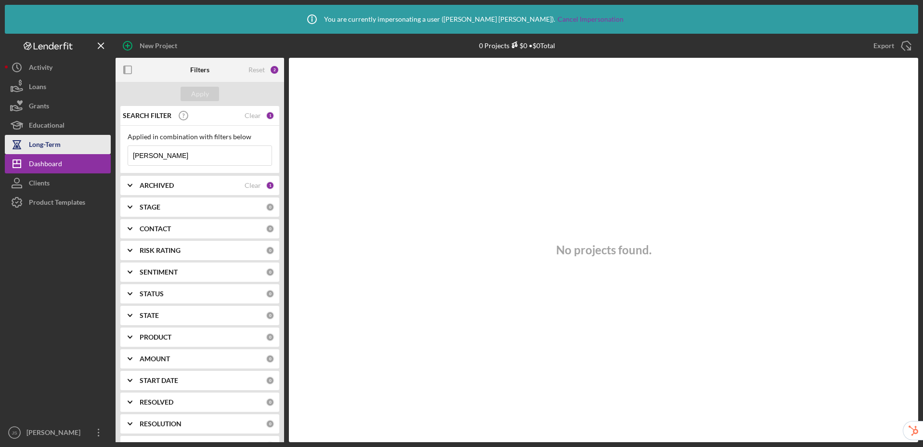
click at [56, 143] on div "Long-Term" at bounding box center [45, 146] width 32 height 22
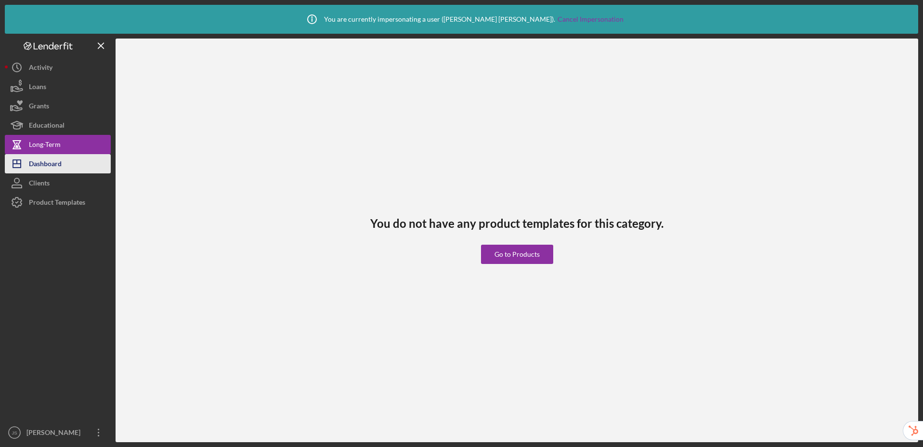
click at [54, 166] on div "Dashboard" at bounding box center [45, 165] width 33 height 22
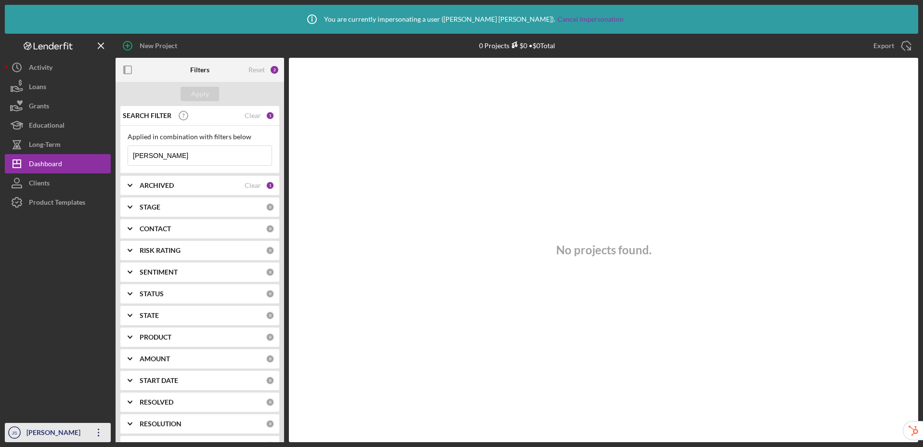
click at [52, 429] on div "John Sinclair" at bounding box center [55, 434] width 63 height 22
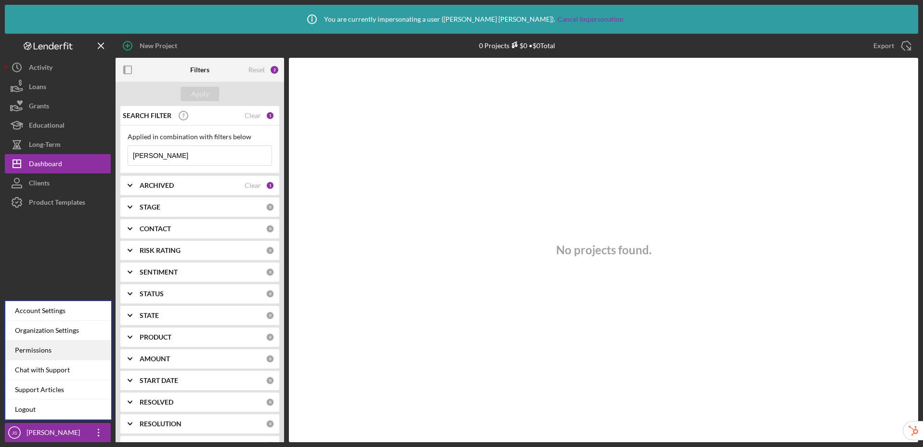
click at [54, 352] on div "Permissions" at bounding box center [58, 350] width 106 height 20
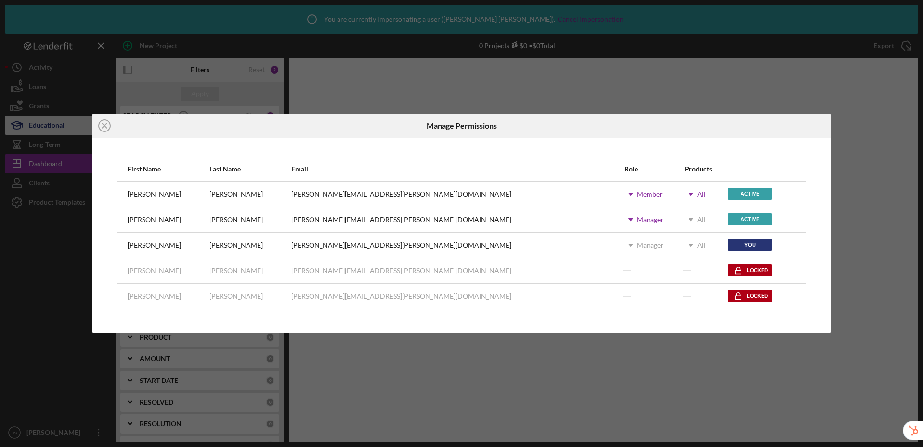
drag, startPoint x: 99, startPoint y: 126, endPoint x: 99, endPoint y: 118, distance: 7.7
click at [99, 126] on icon "Icon/Close" at bounding box center [104, 126] width 24 height 24
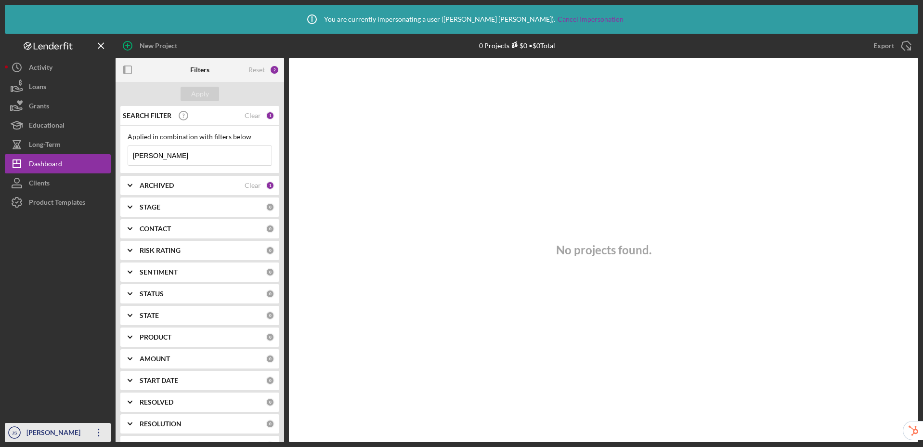
click at [37, 433] on div "John Sinclair" at bounding box center [55, 434] width 63 height 22
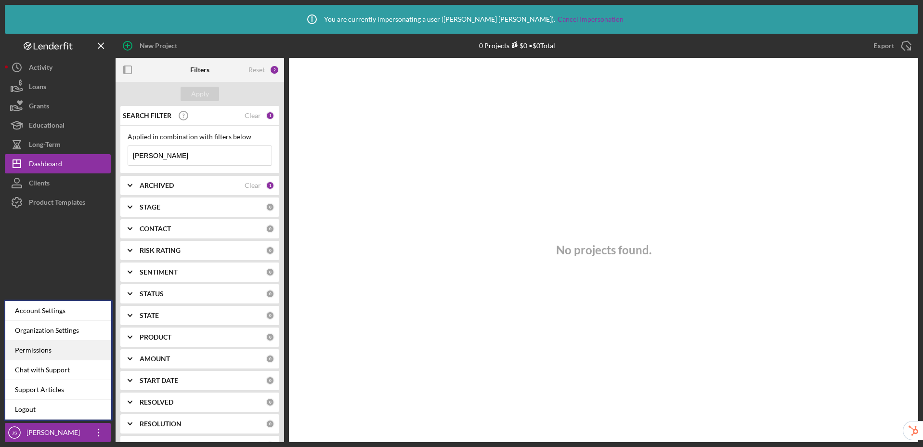
click at [54, 346] on div "Permissions" at bounding box center [58, 350] width 106 height 20
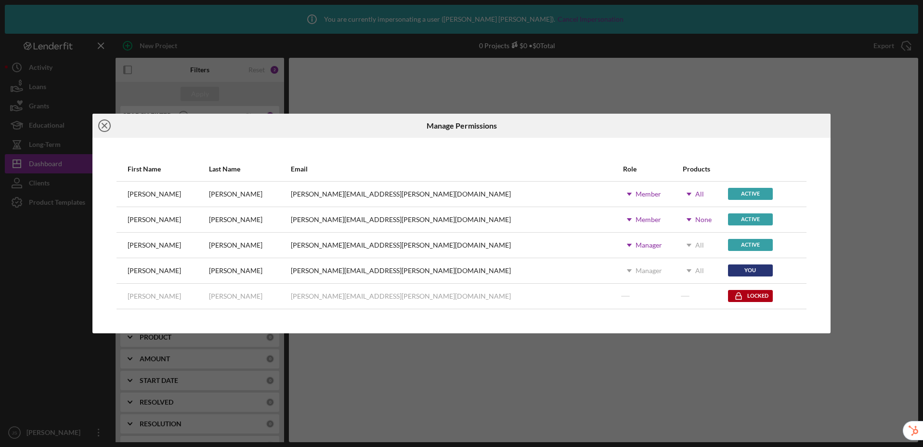
click at [105, 124] on line at bounding box center [104, 125] width 5 height 5
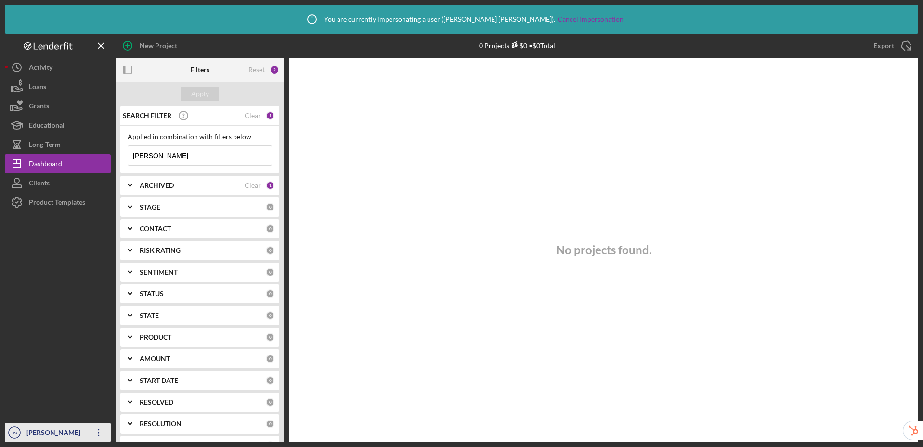
click at [70, 428] on div "John Sinclair" at bounding box center [55, 434] width 63 height 22
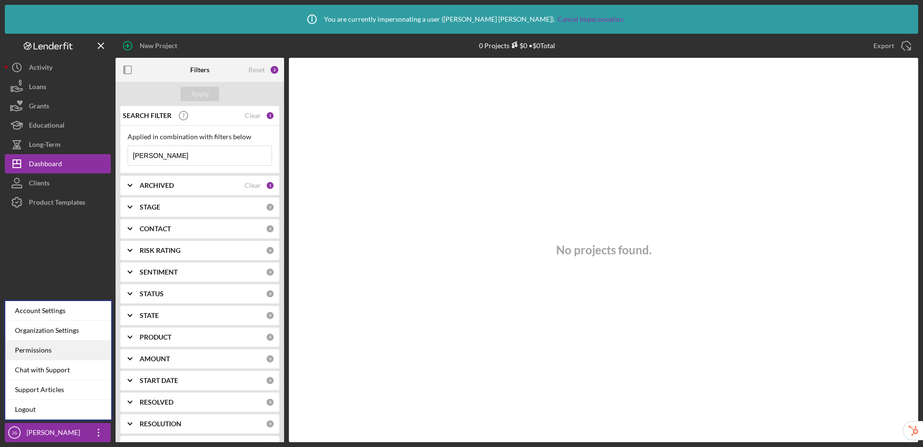
click at [76, 355] on div "Permissions" at bounding box center [58, 350] width 106 height 20
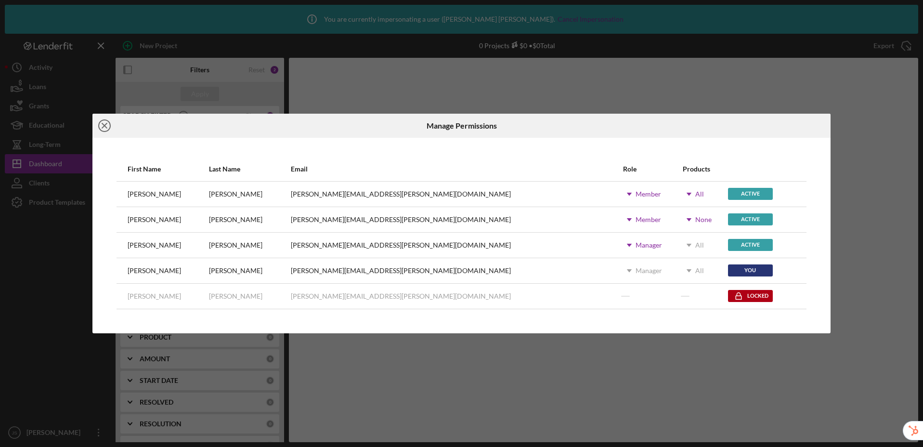
click at [100, 128] on icon "Icon/Close" at bounding box center [104, 126] width 24 height 24
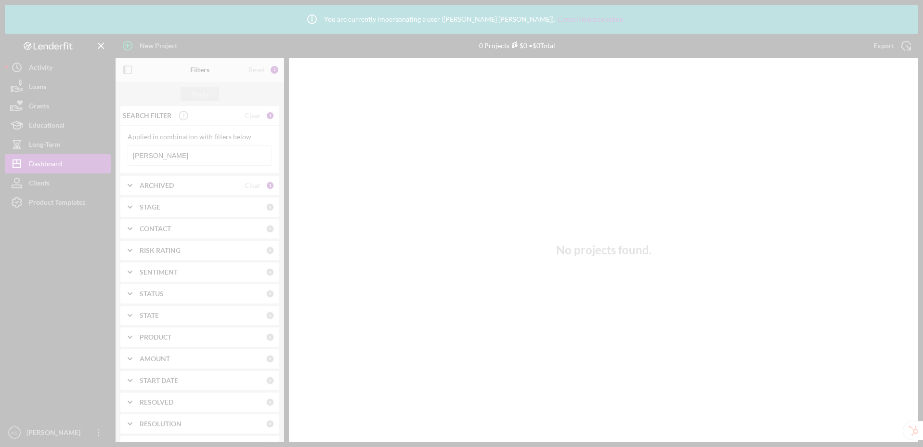
click at [57, 202] on div at bounding box center [461, 223] width 923 height 447
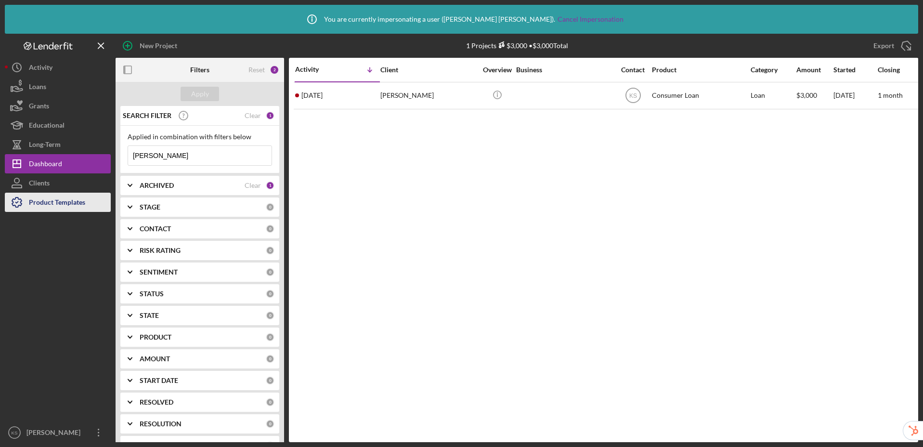
click at [70, 201] on div "Product Templates" at bounding box center [57, 204] width 56 height 22
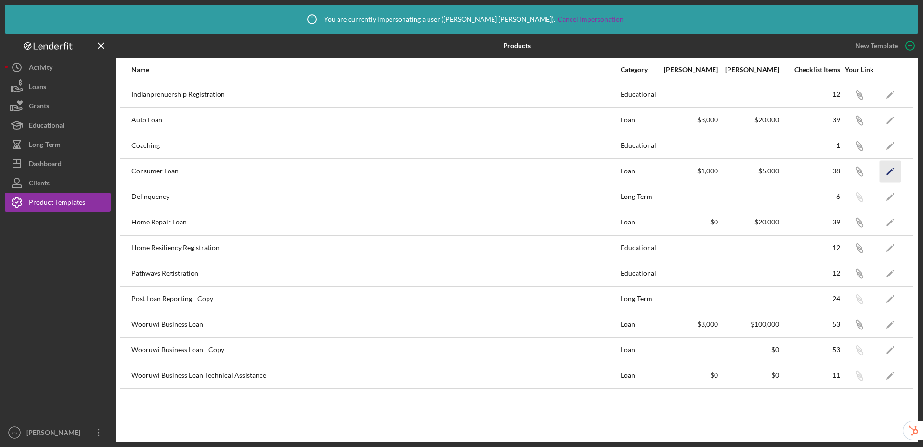
click at [885, 170] on icon "Icon/Edit" at bounding box center [891, 171] width 22 height 22
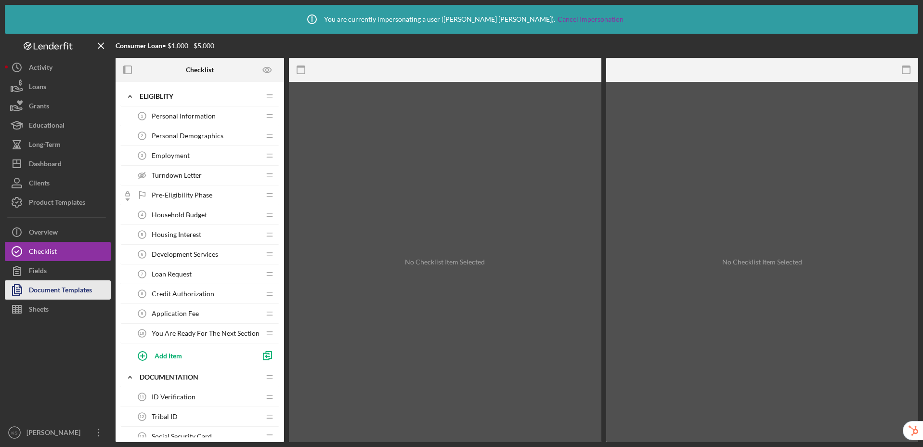
click at [90, 291] on div "Document Templates" at bounding box center [60, 291] width 63 height 22
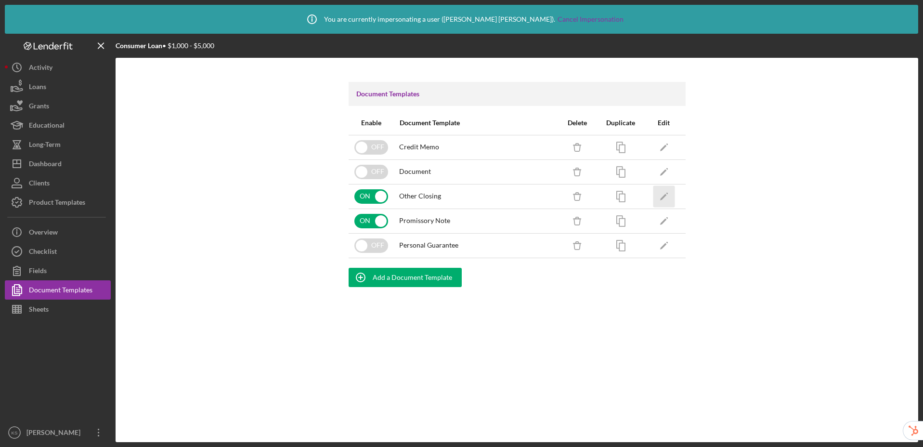
click at [661, 196] on icon "Icon/Edit" at bounding box center [664, 196] width 22 height 22
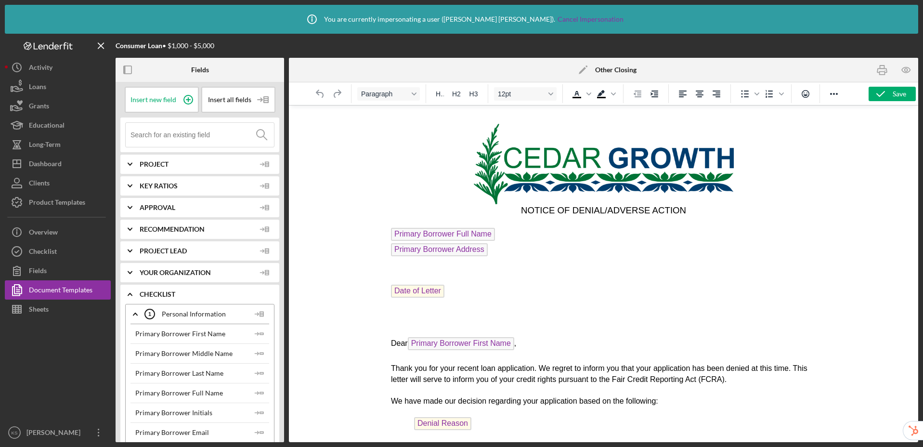
click at [214, 139] on input at bounding box center [201, 135] width 143 height 24
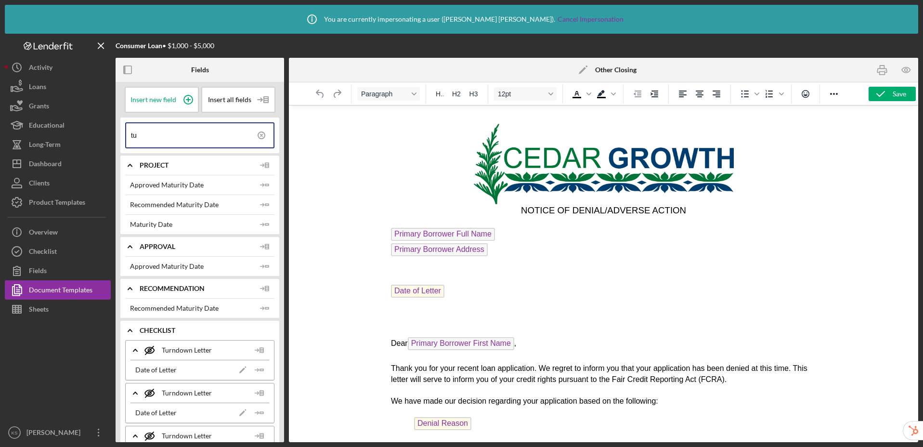
type input "t"
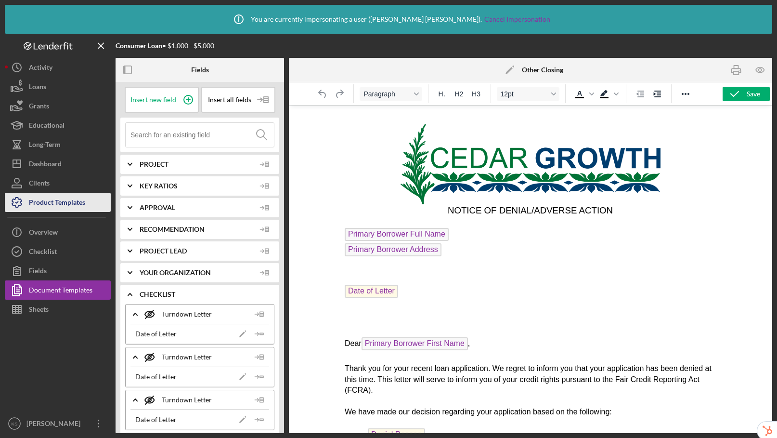
click at [81, 201] on div "Product Templates" at bounding box center [57, 204] width 56 height 22
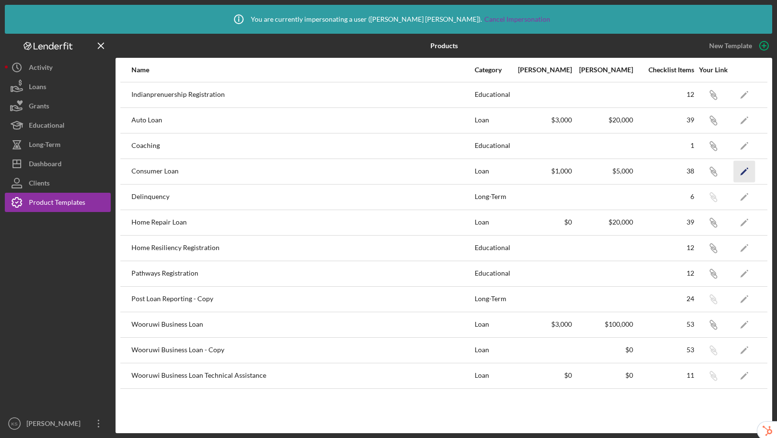
click at [746, 172] on icon "Icon/Edit" at bounding box center [745, 171] width 22 height 22
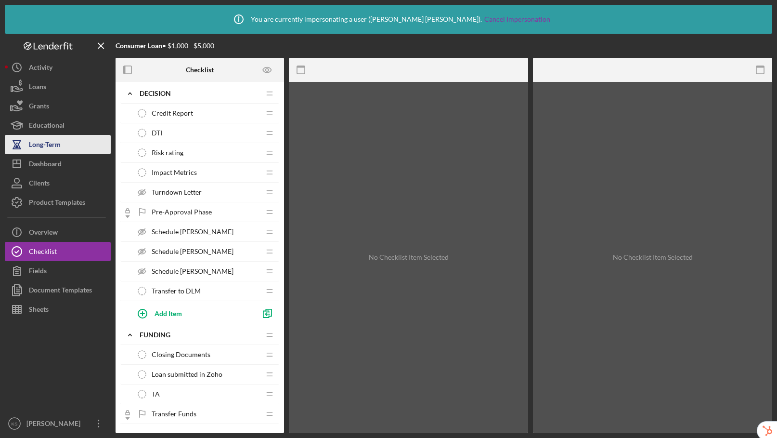
scroll to position [505, 0]
click at [185, 174] on span "Impact Metrics" at bounding box center [174, 173] width 45 height 8
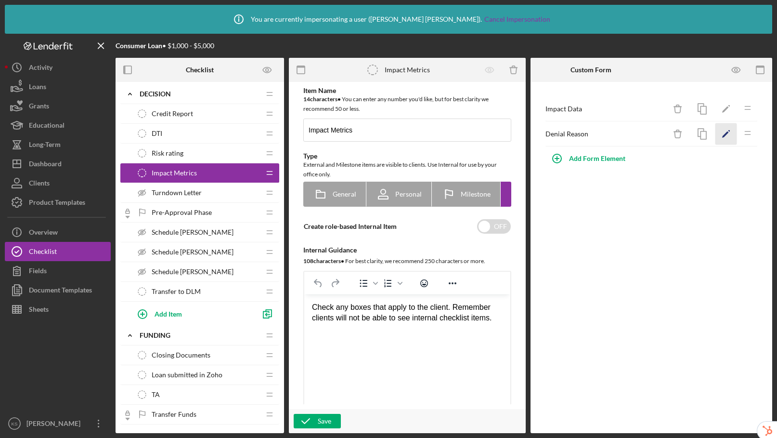
click at [725, 134] on polygon "button" at bounding box center [725, 134] width 7 height 7
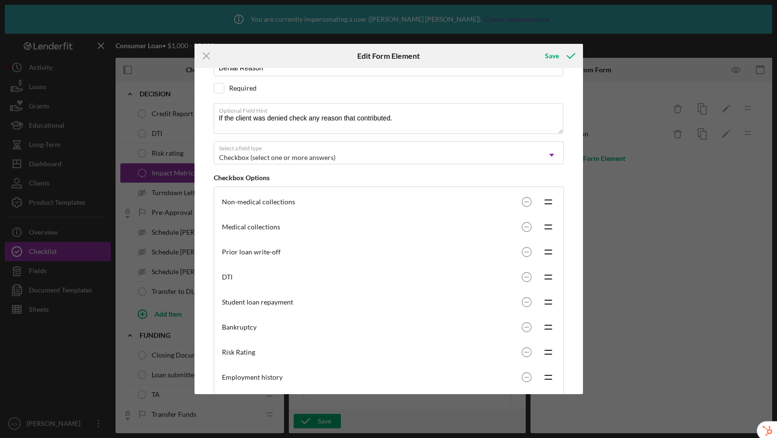
scroll to position [167, 0]
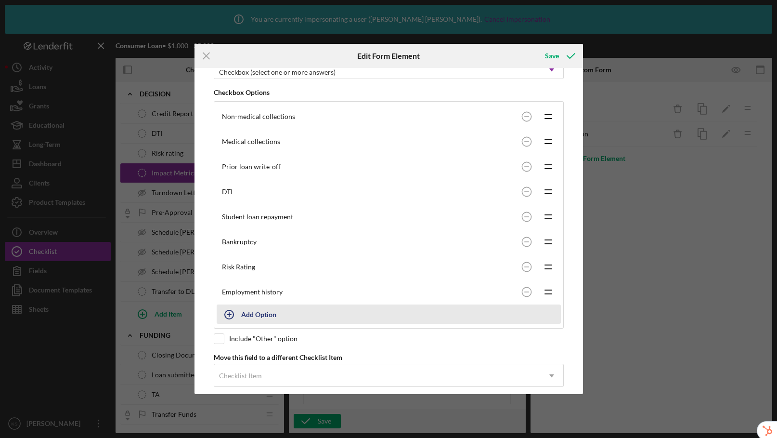
click at [260, 311] on div "Add Option" at bounding box center [258, 314] width 35 height 18
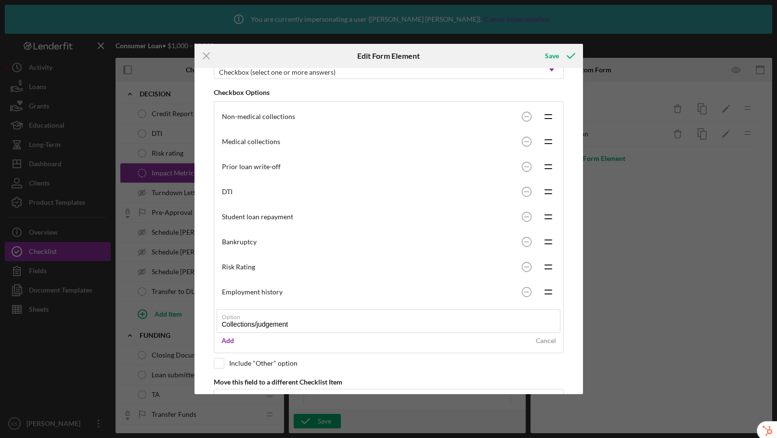
type input "Collections/judgements"
drag, startPoint x: 312, startPoint y: 326, endPoint x: 202, endPoint y: 318, distance: 110.1
click at [202, 318] on div "Please note, this field could be used in document templates, if so, editing it …" at bounding box center [388, 231] width 379 height 326
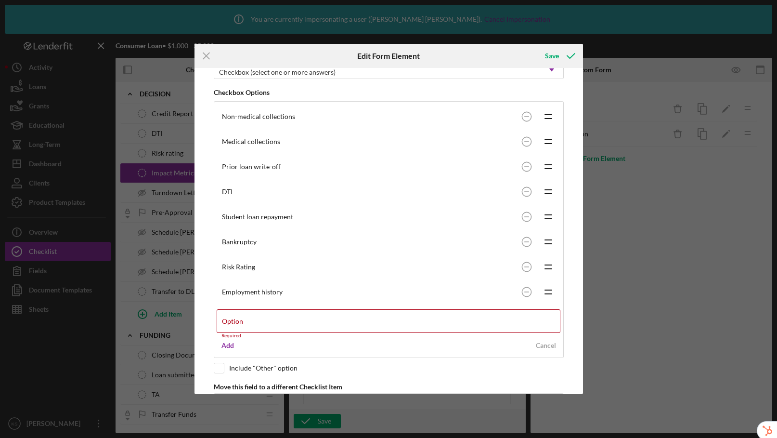
scroll to position [0, 0]
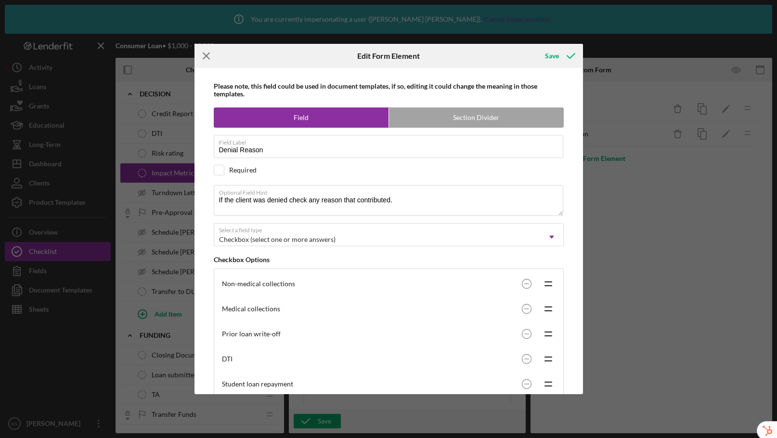
click at [209, 53] on line at bounding box center [206, 56] width 6 height 6
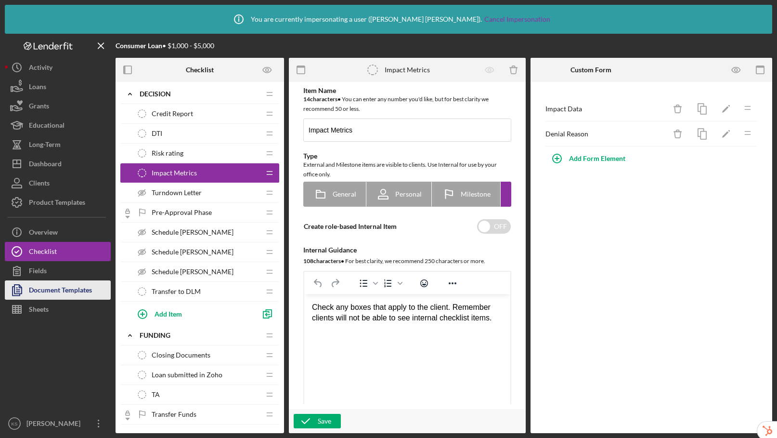
click at [39, 291] on div "Document Templates" at bounding box center [60, 291] width 63 height 22
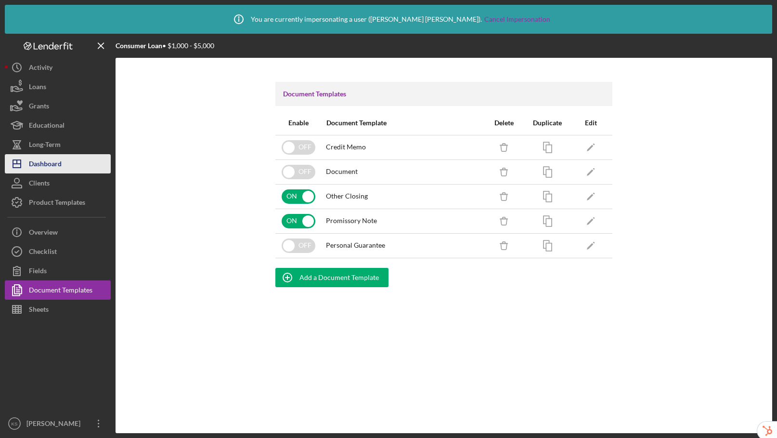
click at [59, 168] on div "Dashboard" at bounding box center [45, 165] width 33 height 22
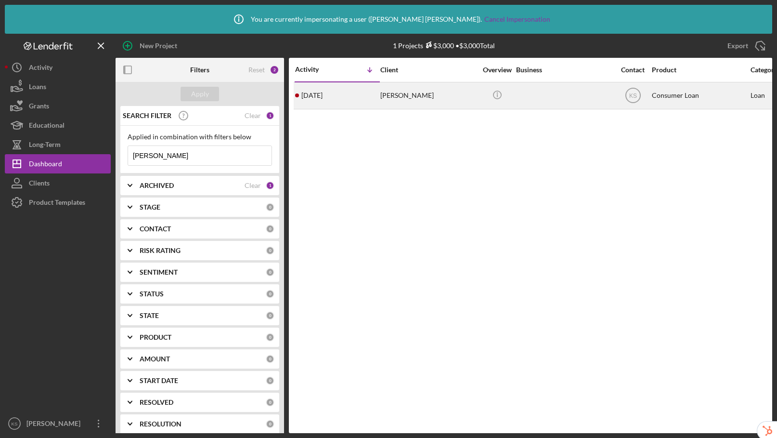
click at [376, 94] on div "1 month ago Jenelle Rivera Rivera" at bounding box center [337, 96] width 84 height 26
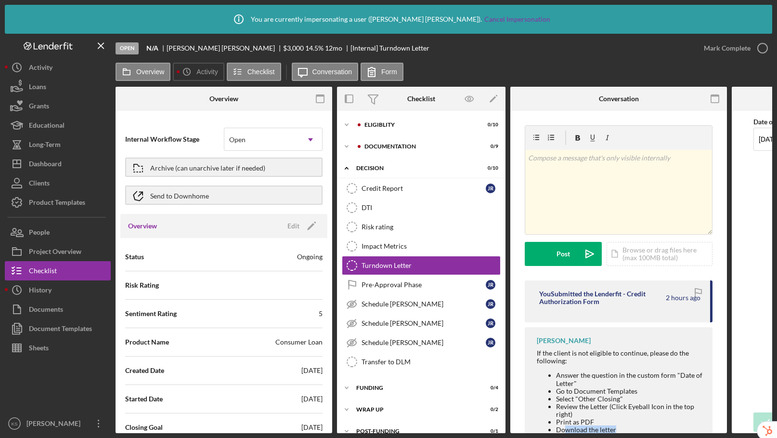
drag, startPoint x: 566, startPoint y: 433, endPoint x: 721, endPoint y: 427, distance: 155.2
click at [721, 427] on div "Icon/Info You are currently impersonating a user ( Kevin Stevens ). Cancel Impe…" at bounding box center [388, 219] width 777 height 438
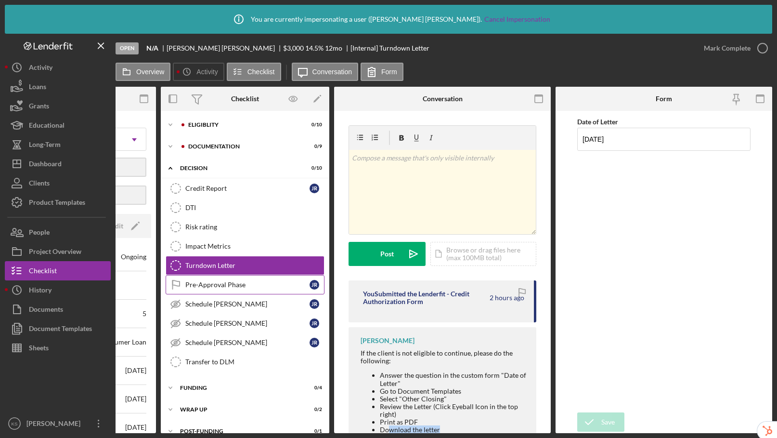
click at [220, 284] on div "Pre-Approval Phase" at bounding box center [247, 285] width 124 height 8
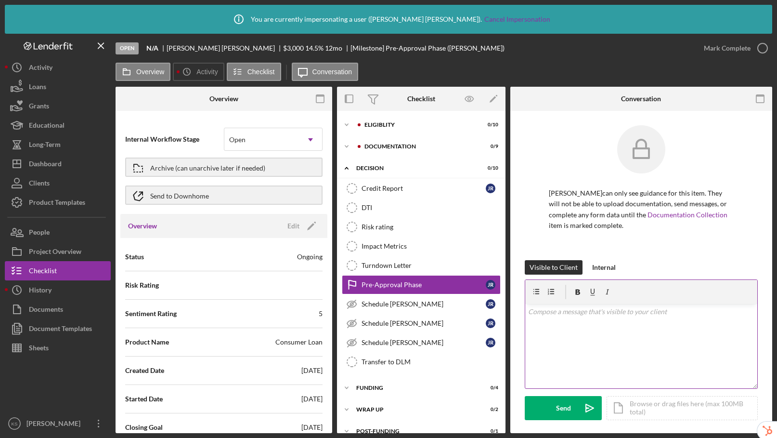
scroll to position [163, 0]
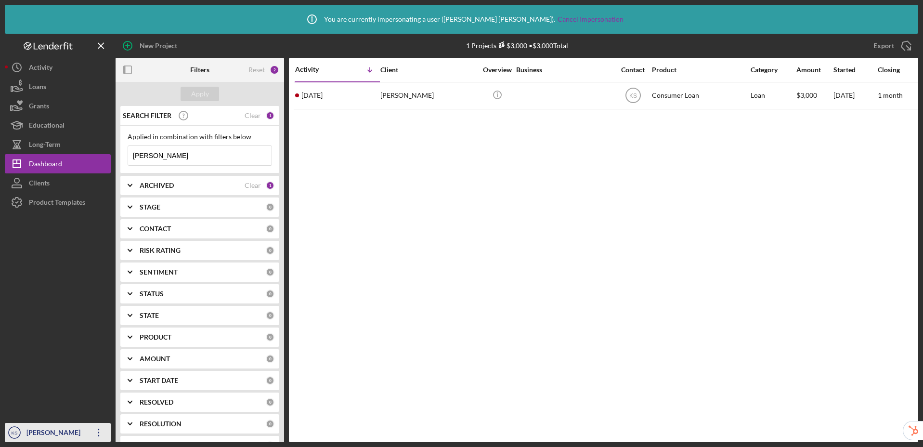
click at [43, 432] on div "[PERSON_NAME]" at bounding box center [55, 434] width 63 height 22
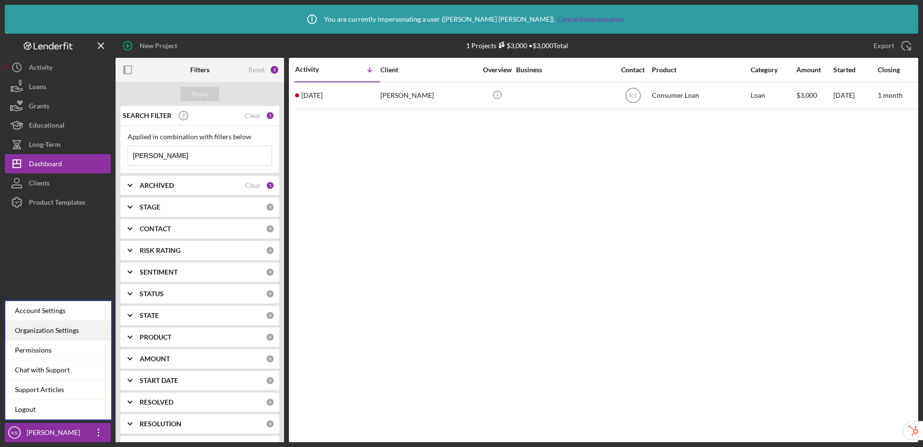
click at [37, 332] on div "Organization Settings" at bounding box center [58, 331] width 106 height 20
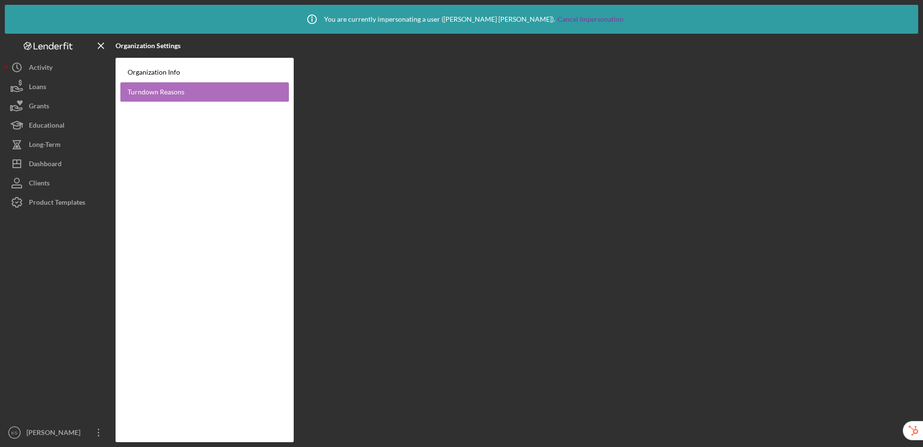
click at [182, 98] on link "Turndown Reasons" at bounding box center [204, 92] width 169 height 20
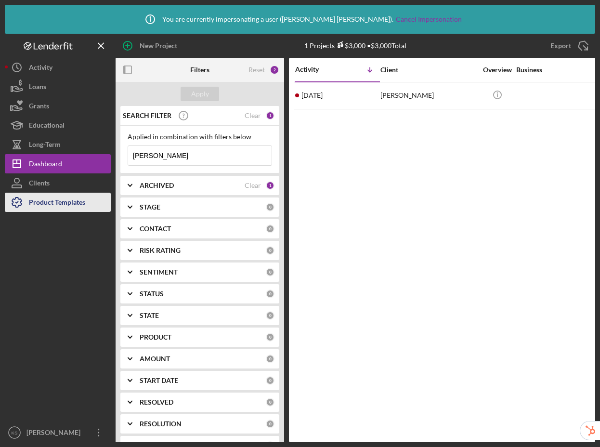
click at [65, 202] on div "Product Templates" at bounding box center [57, 204] width 56 height 22
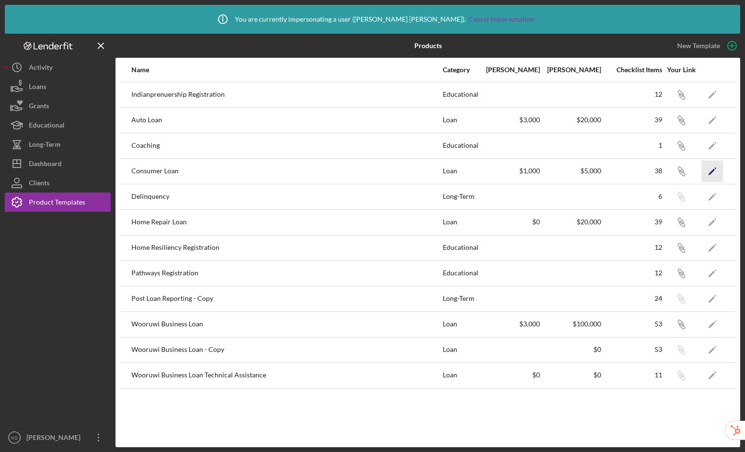
click at [599, 170] on icon "Icon/Edit" at bounding box center [713, 171] width 22 height 22
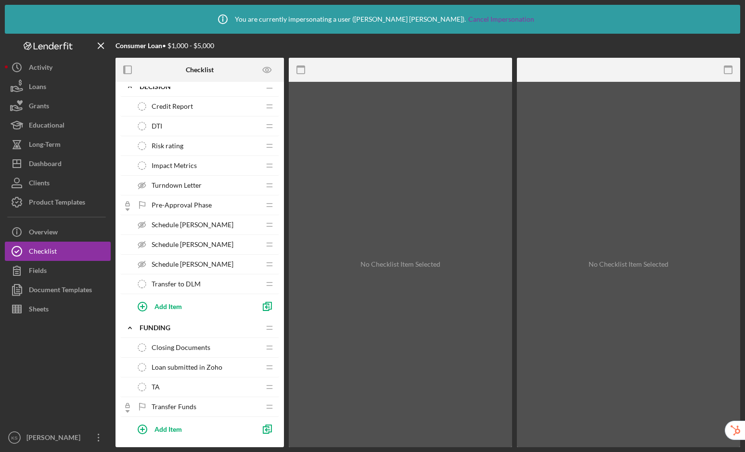
scroll to position [504, 0]
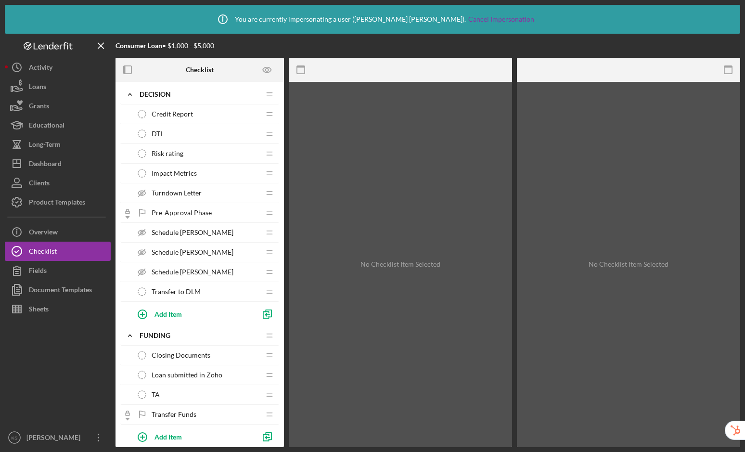
click at [183, 171] on span "Impact Metrics" at bounding box center [174, 173] width 45 height 8
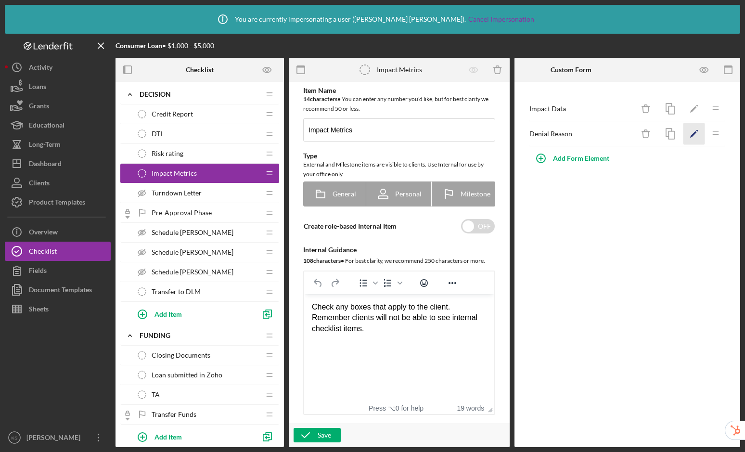
click at [599, 132] on icon "Icon/Edit" at bounding box center [695, 134] width 22 height 22
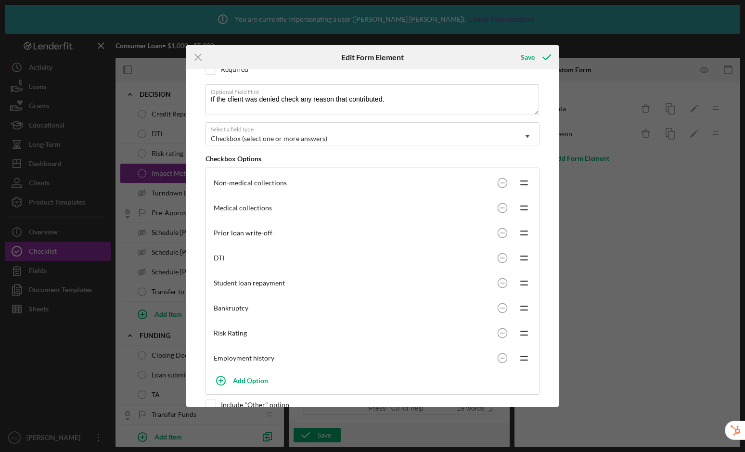
scroll to position [168, 0]
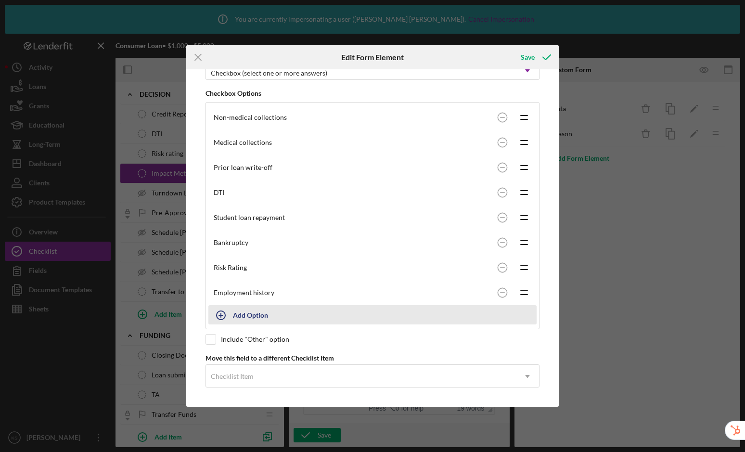
click at [225, 317] on circle "button" at bounding box center [221, 315] width 9 height 9
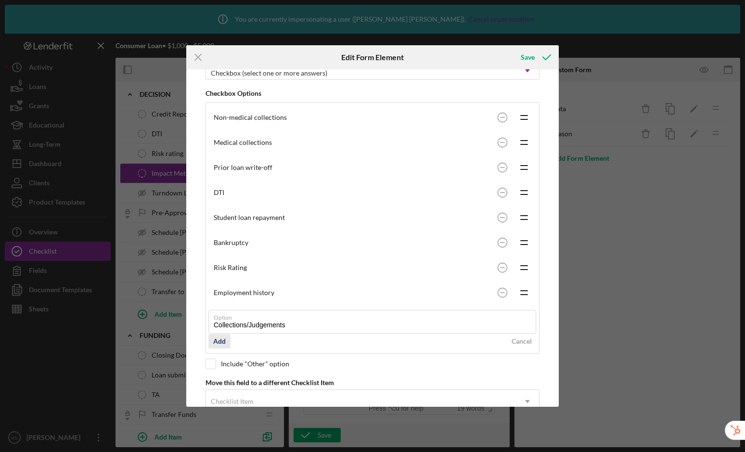
type input "Collections/Judgements"
click at [222, 343] on div "Add" at bounding box center [219, 341] width 13 height 14
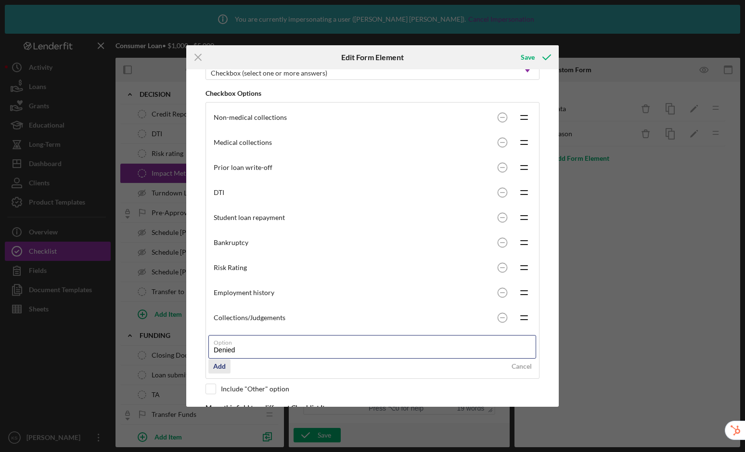
type input "Denied"
click at [214, 369] on div "Add" at bounding box center [219, 366] width 13 height 14
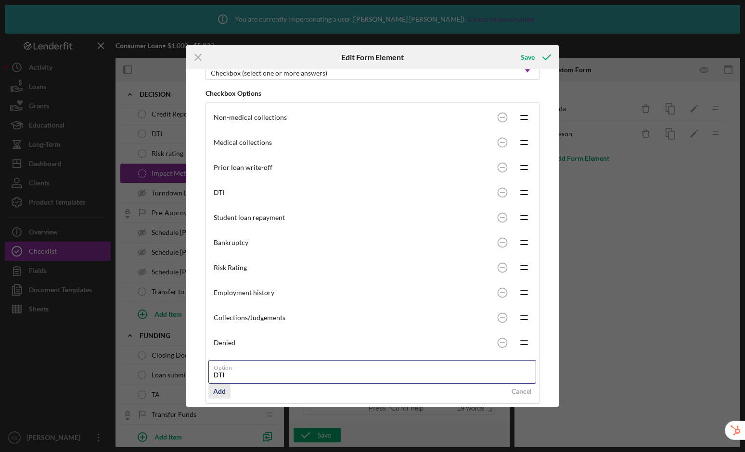
type input "DTI"
click at [225, 391] on div "Add" at bounding box center [219, 391] width 13 height 14
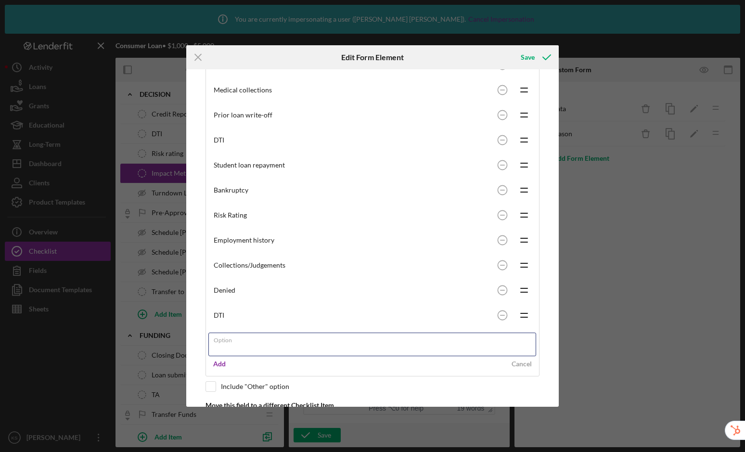
scroll to position [223, 0]
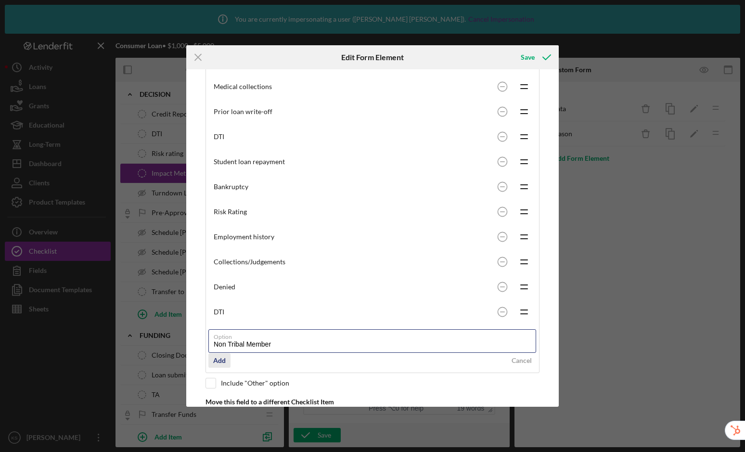
type input "Non Tribal Member"
click at [218, 362] on div "Add" at bounding box center [219, 360] width 13 height 14
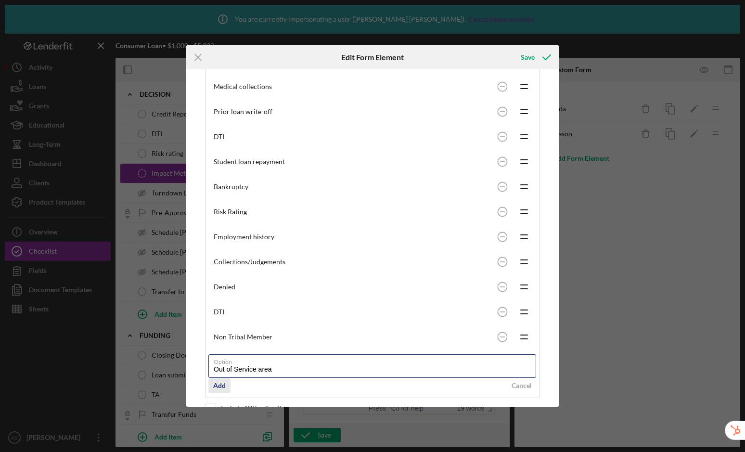
type input "Out of Service area"
click at [220, 387] on div "Add" at bounding box center [219, 385] width 13 height 14
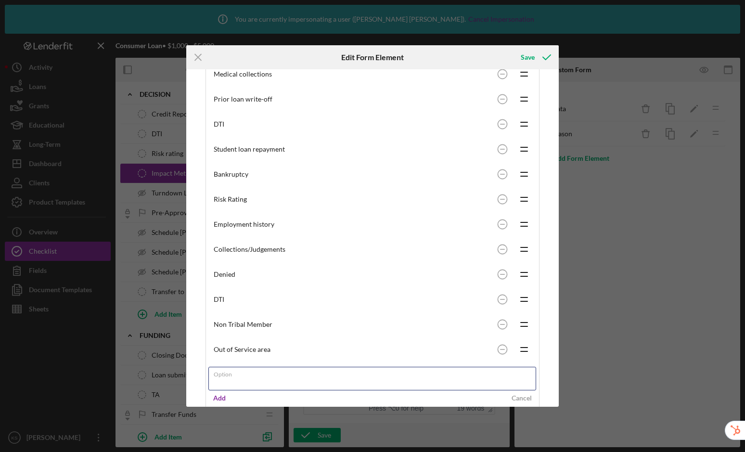
scroll to position [239, 0]
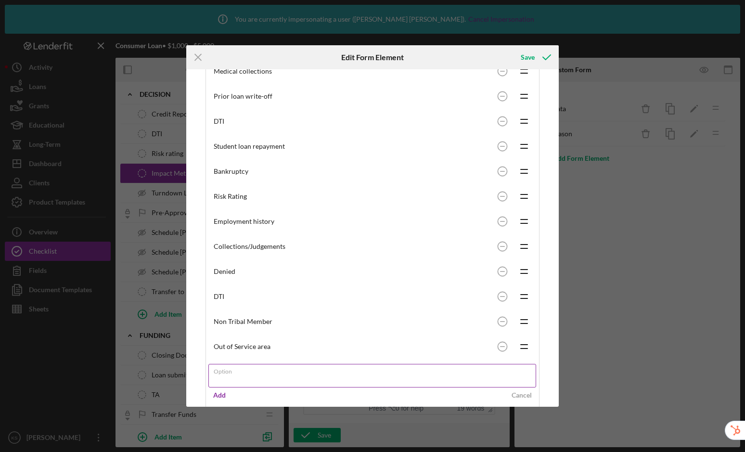
click at [242, 376] on input "Option" at bounding box center [372, 375] width 328 height 23
type input "Unemployed"
click at [219, 398] on div "Add" at bounding box center [219, 395] width 13 height 14
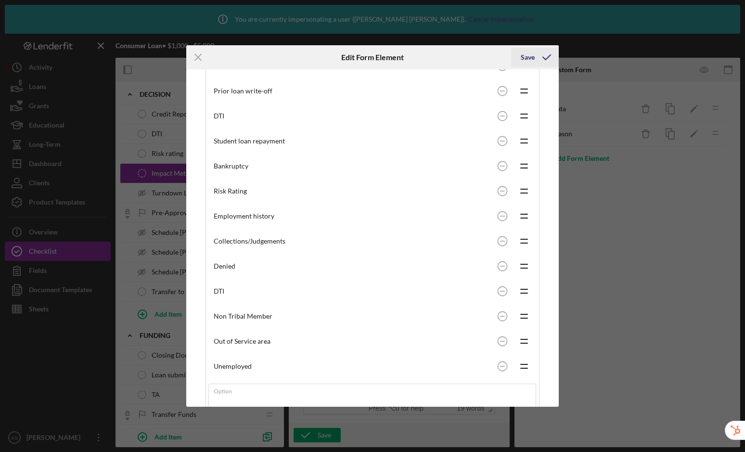
click at [537, 60] on icon "submit" at bounding box center [547, 57] width 24 height 24
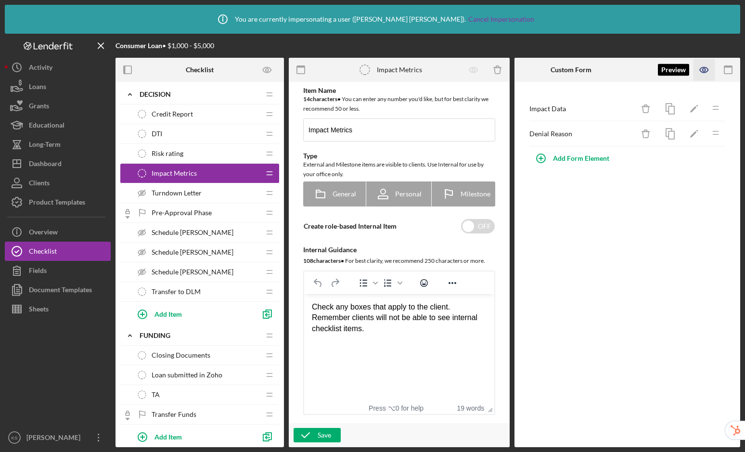
click at [599, 70] on icon "button" at bounding box center [705, 70] width 22 height 22
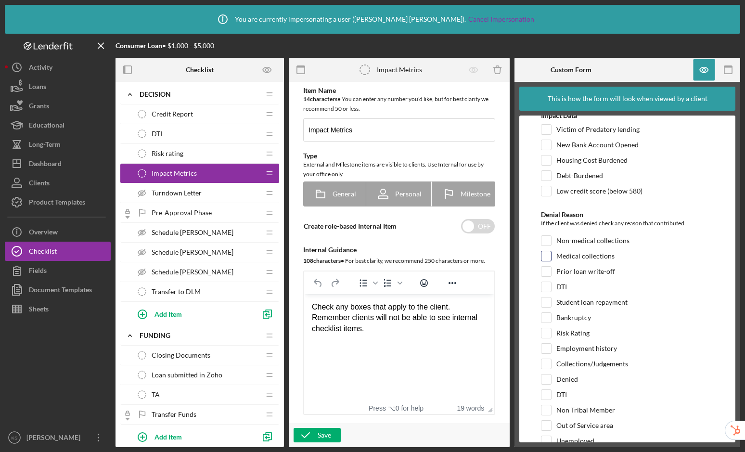
scroll to position [32, 0]
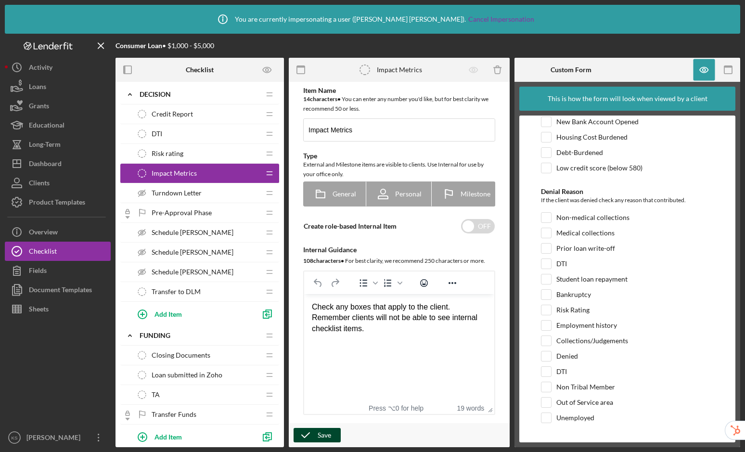
click at [309, 436] on icon "button" at bounding box center [306, 435] width 24 height 24
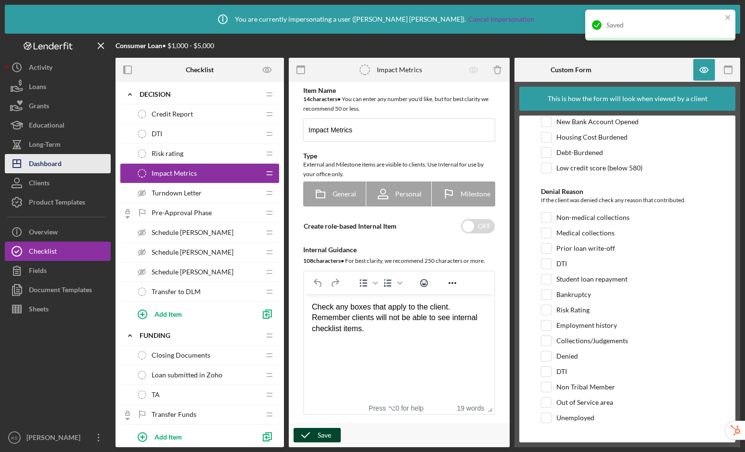
click at [48, 170] on div "Dashboard" at bounding box center [45, 165] width 33 height 22
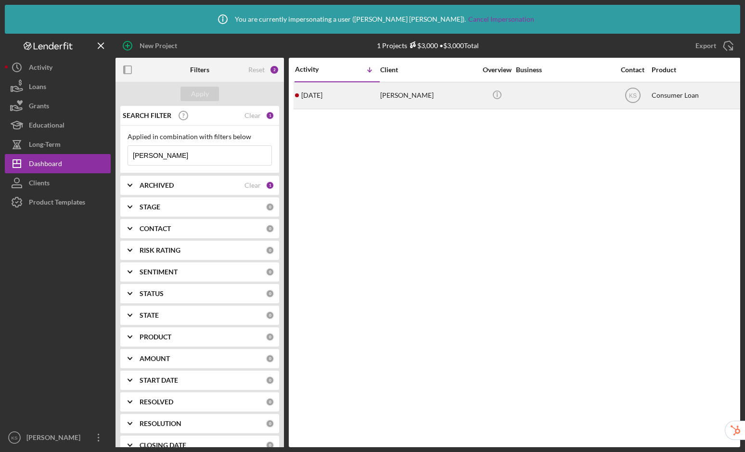
click at [359, 97] on div "[DATE] [PERSON_NAME]" at bounding box center [337, 96] width 84 height 26
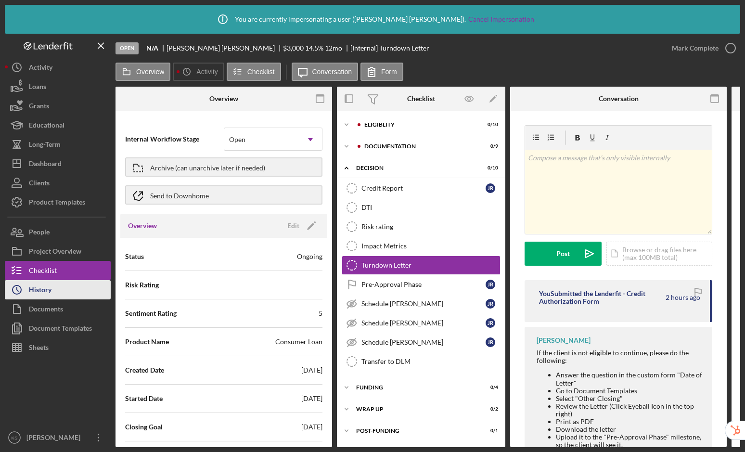
click at [63, 295] on button "Icon/History History" at bounding box center [58, 289] width 106 height 19
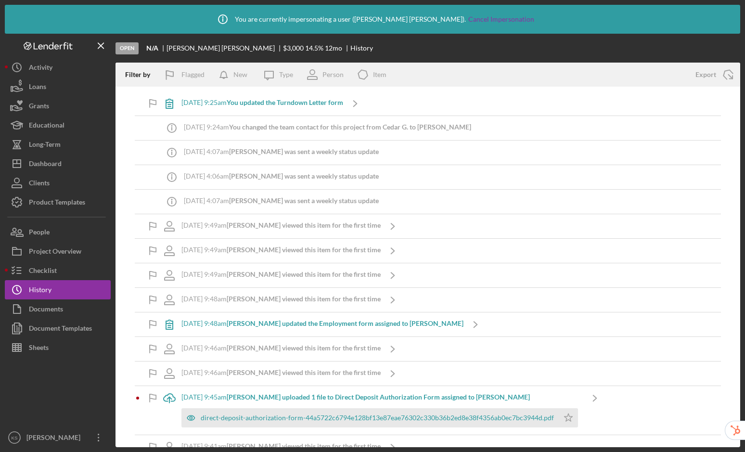
click at [283, 104] on b "You updated the Turndown Letter form" at bounding box center [285, 102] width 117 height 8
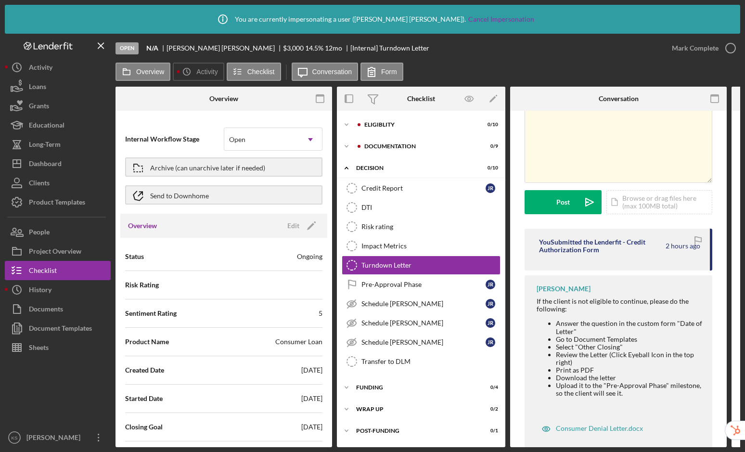
scroll to position [74, 0]
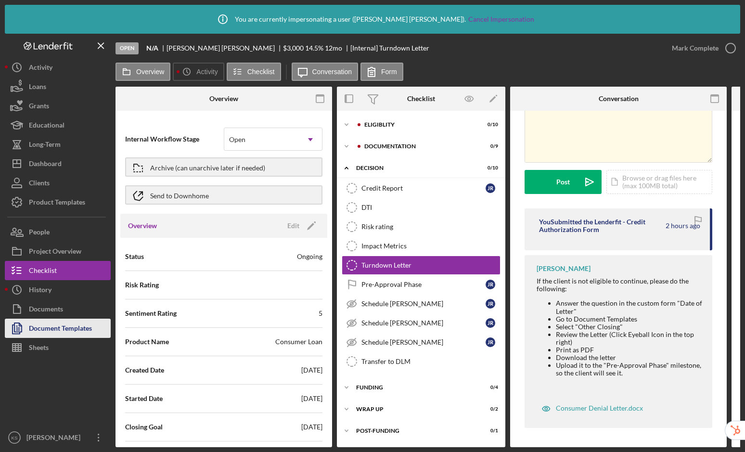
click at [65, 324] on div "Document Templates" at bounding box center [60, 330] width 63 height 22
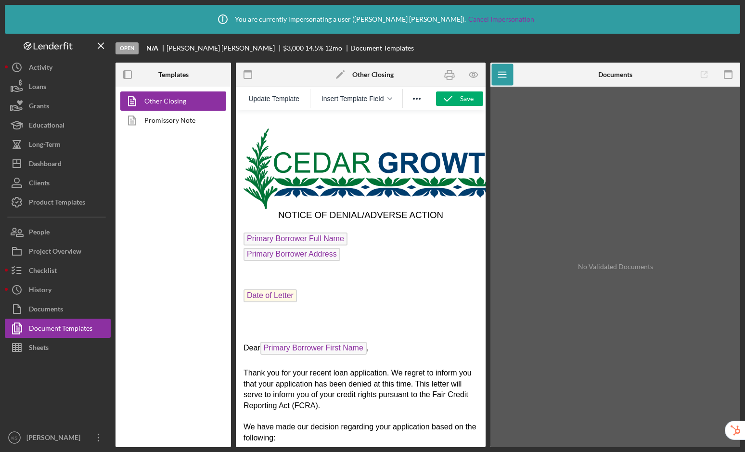
scroll to position [181, 0]
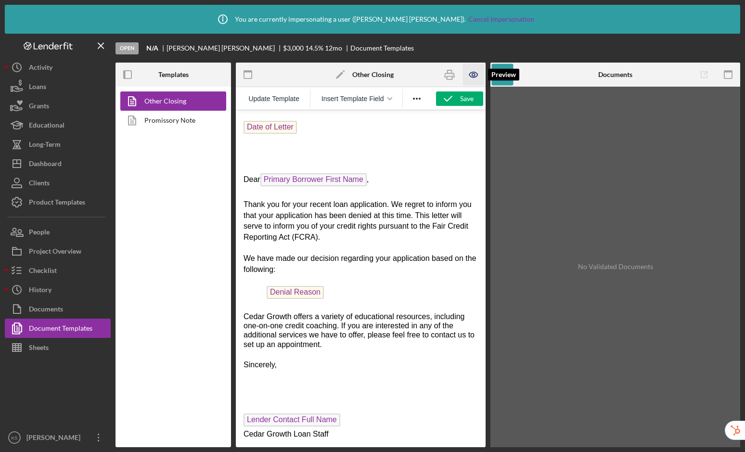
click at [472, 78] on icon "button" at bounding box center [473, 74] width 8 height 5
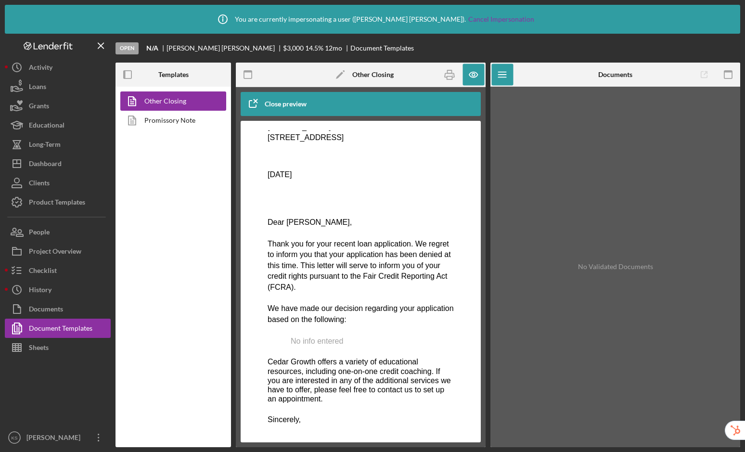
scroll to position [209, 0]
